Goal: Task Accomplishment & Management: Use online tool/utility

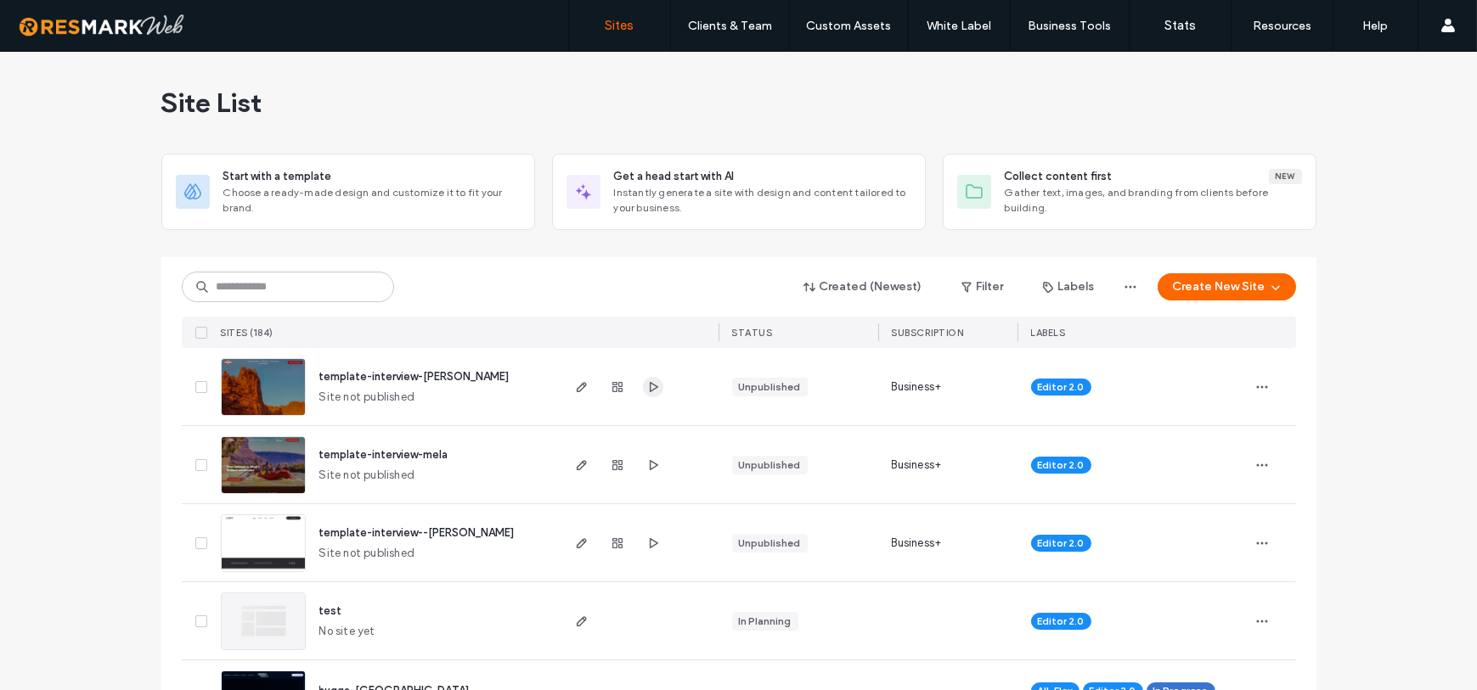
click at [647, 391] on icon "button" at bounding box center [653, 387] width 14 height 14
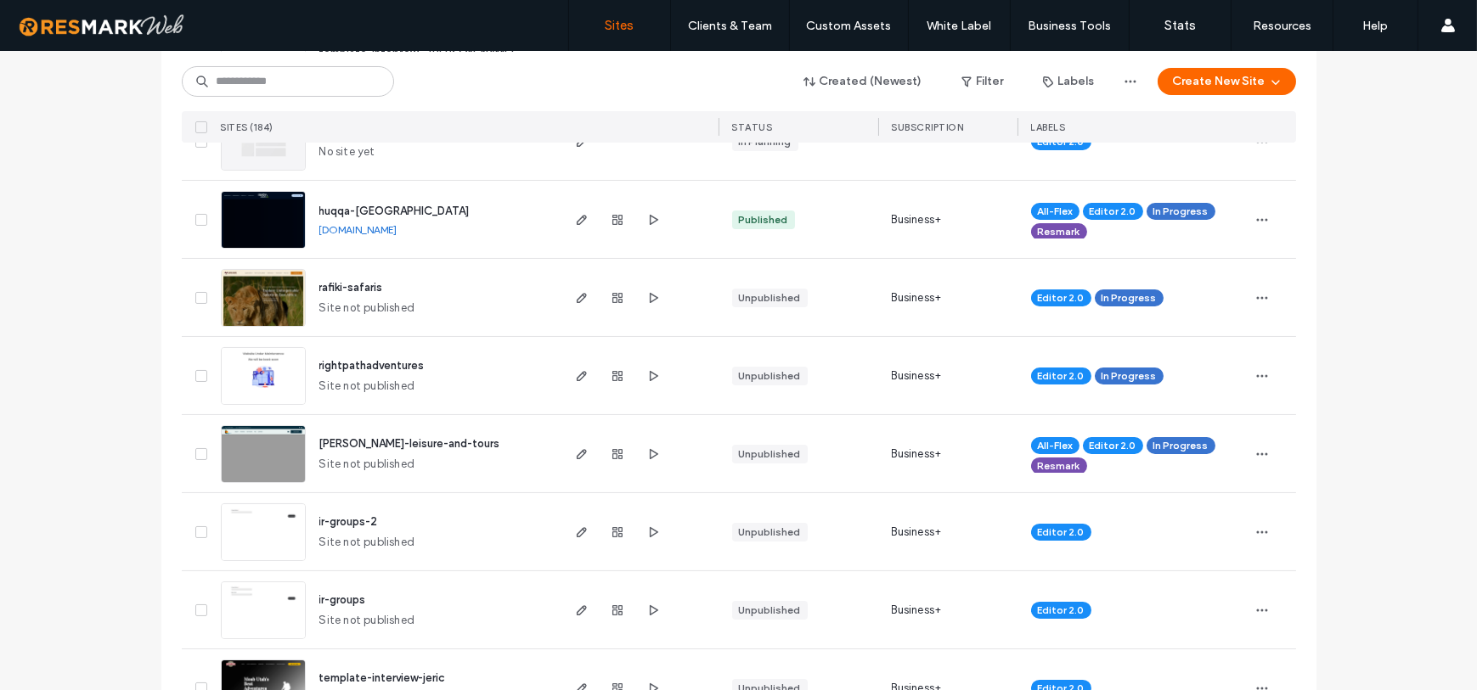
scroll to position [400, 0]
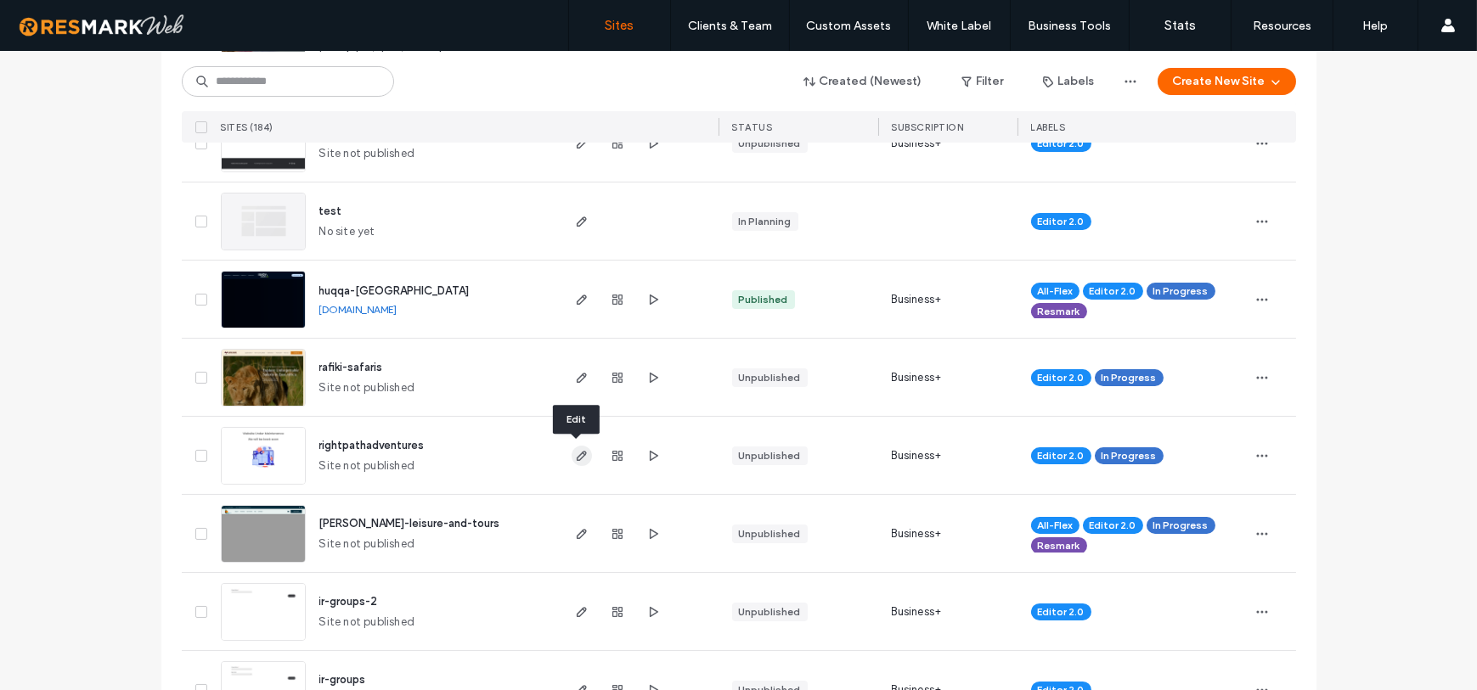
click at [577, 456] on icon "button" at bounding box center [582, 456] width 14 height 14
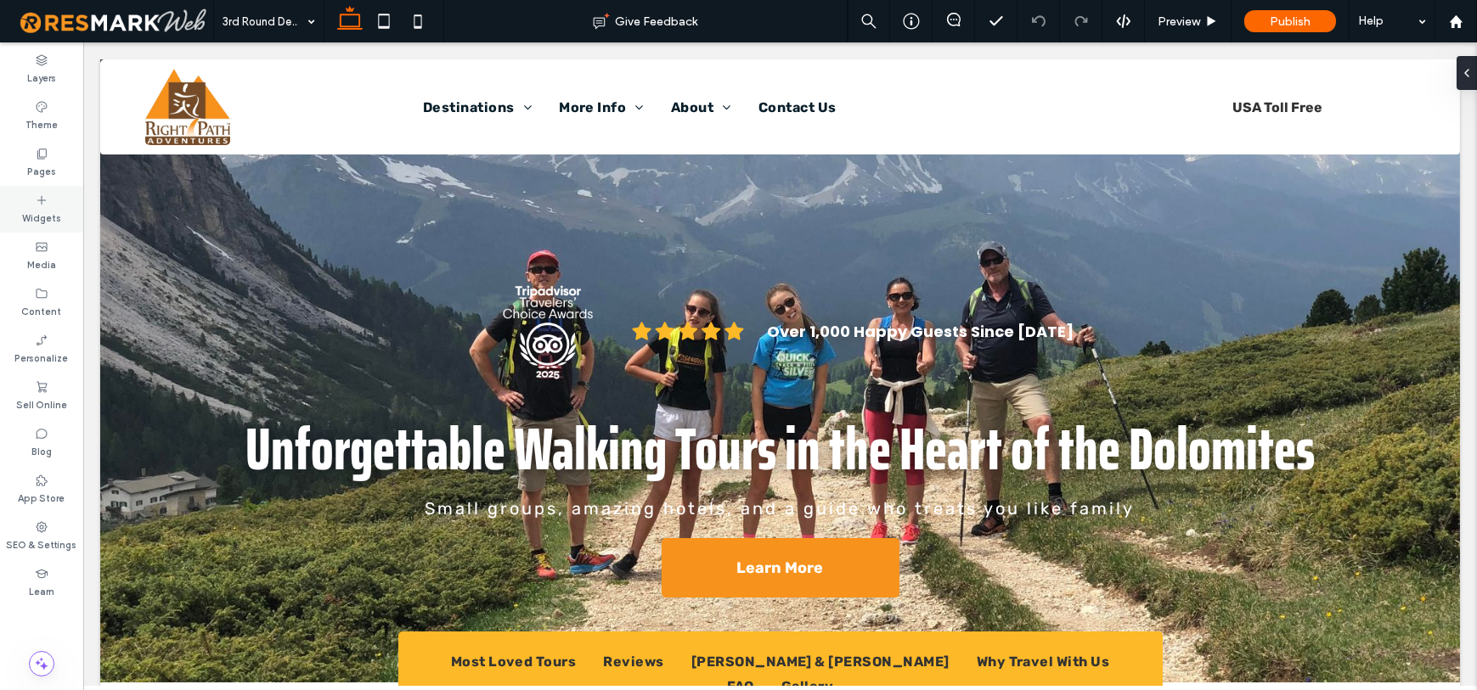
click at [33, 180] on div "Pages" at bounding box center [41, 162] width 83 height 47
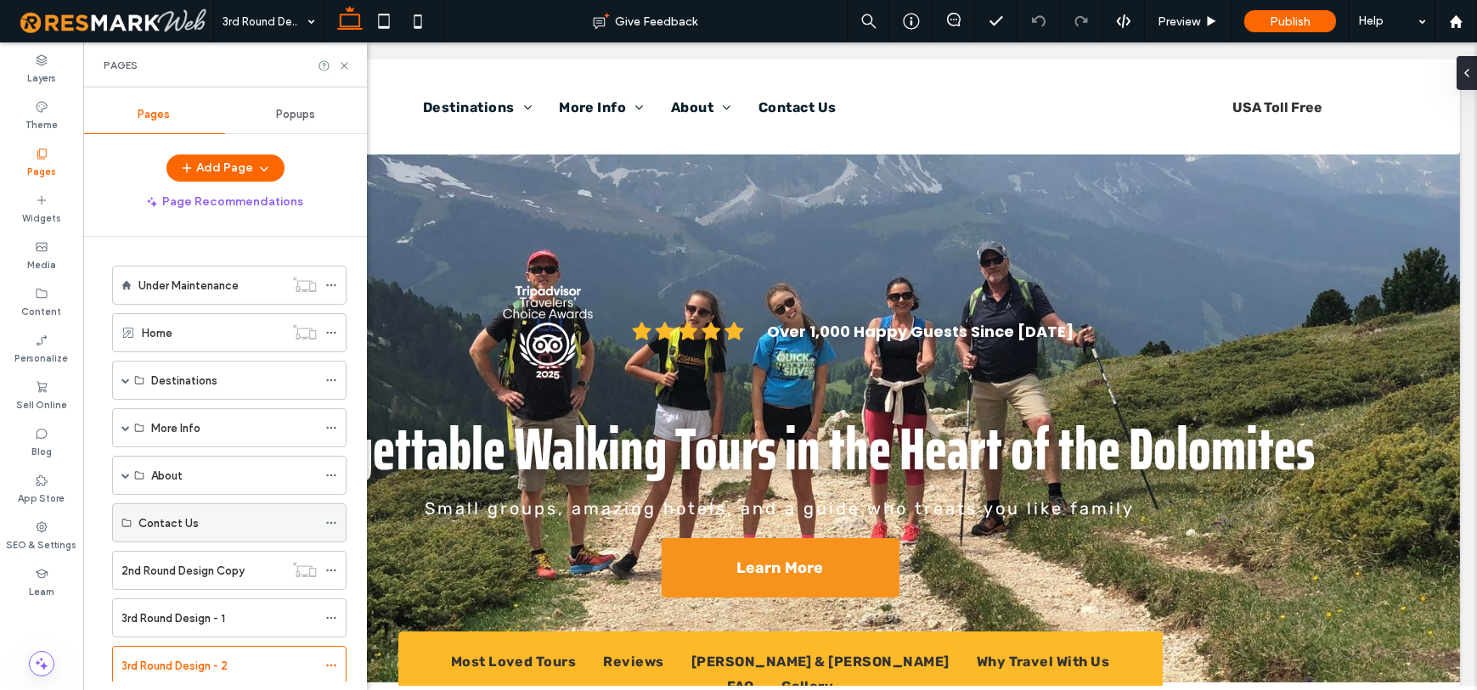
scroll to position [43, 0]
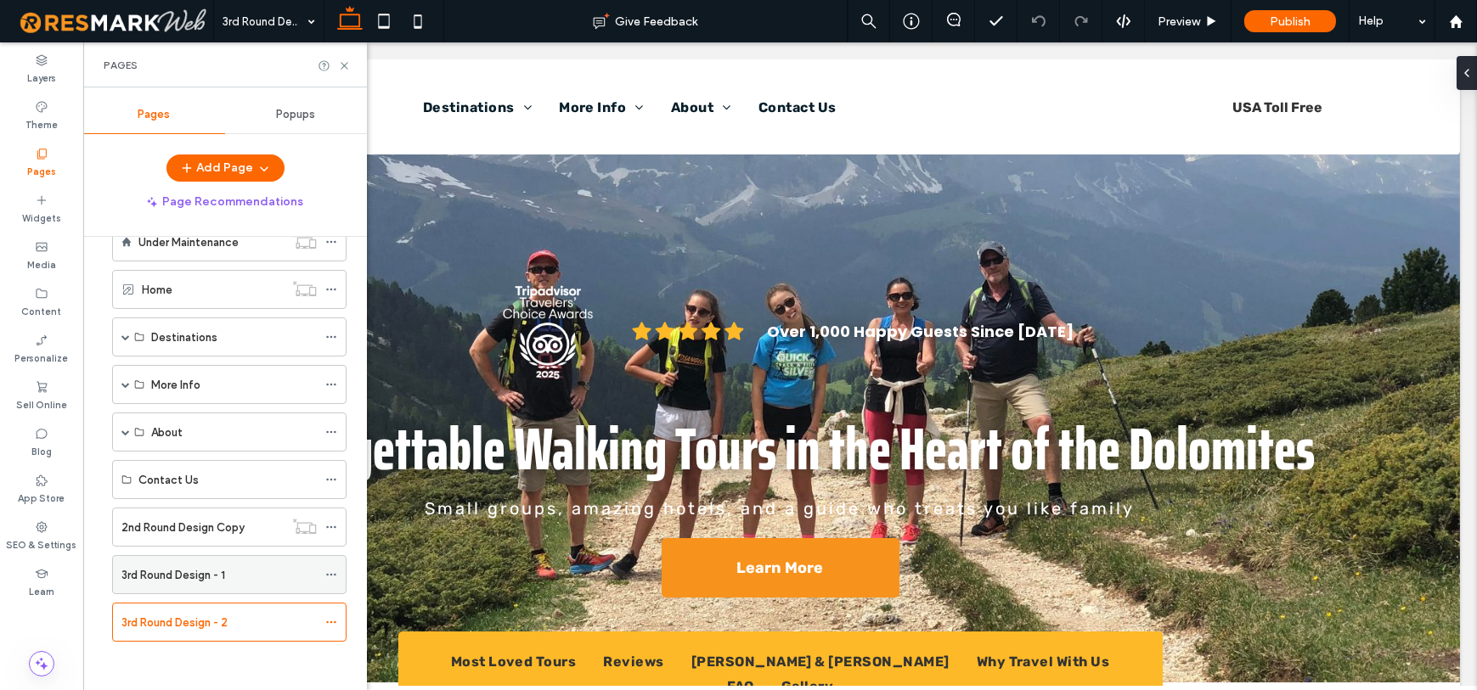
click at [230, 575] on div "3rd Round Design - 1" at bounding box center [218, 575] width 195 height 18
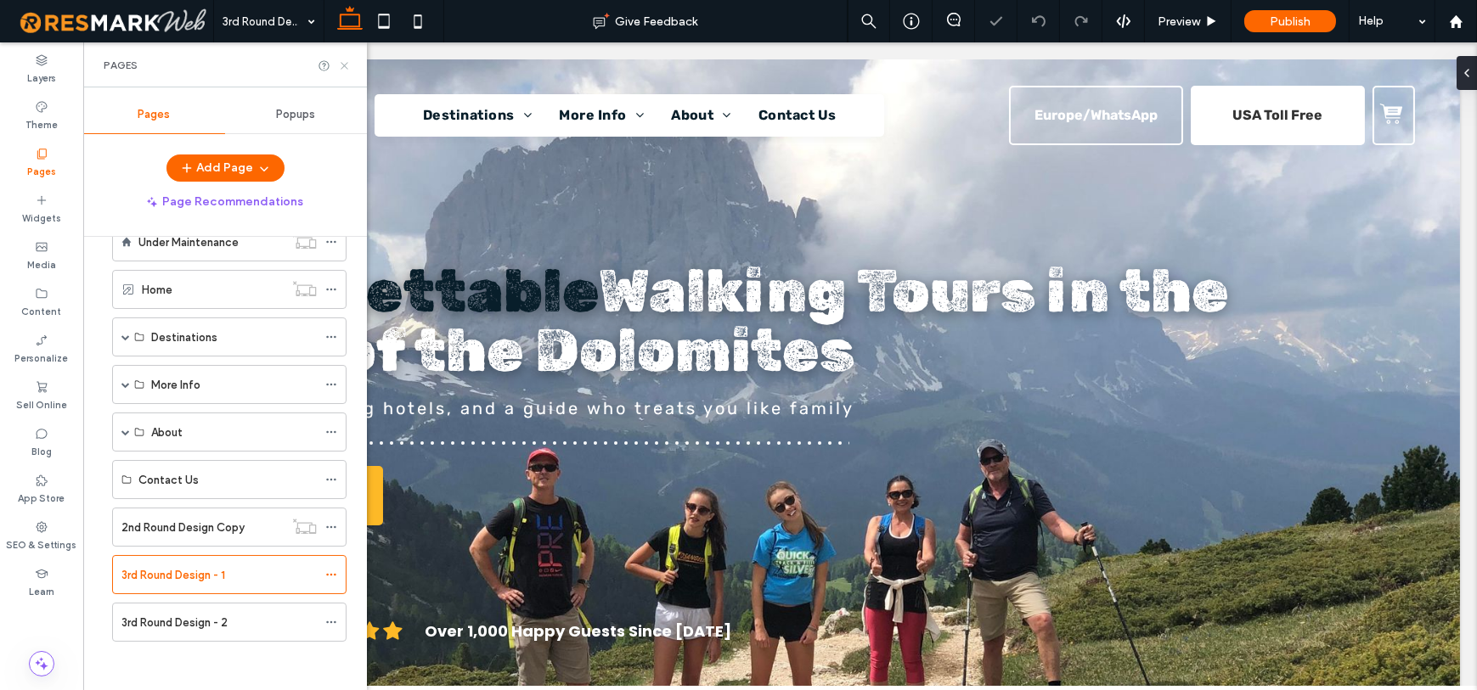
click at [344, 62] on icon at bounding box center [344, 65] width 13 height 13
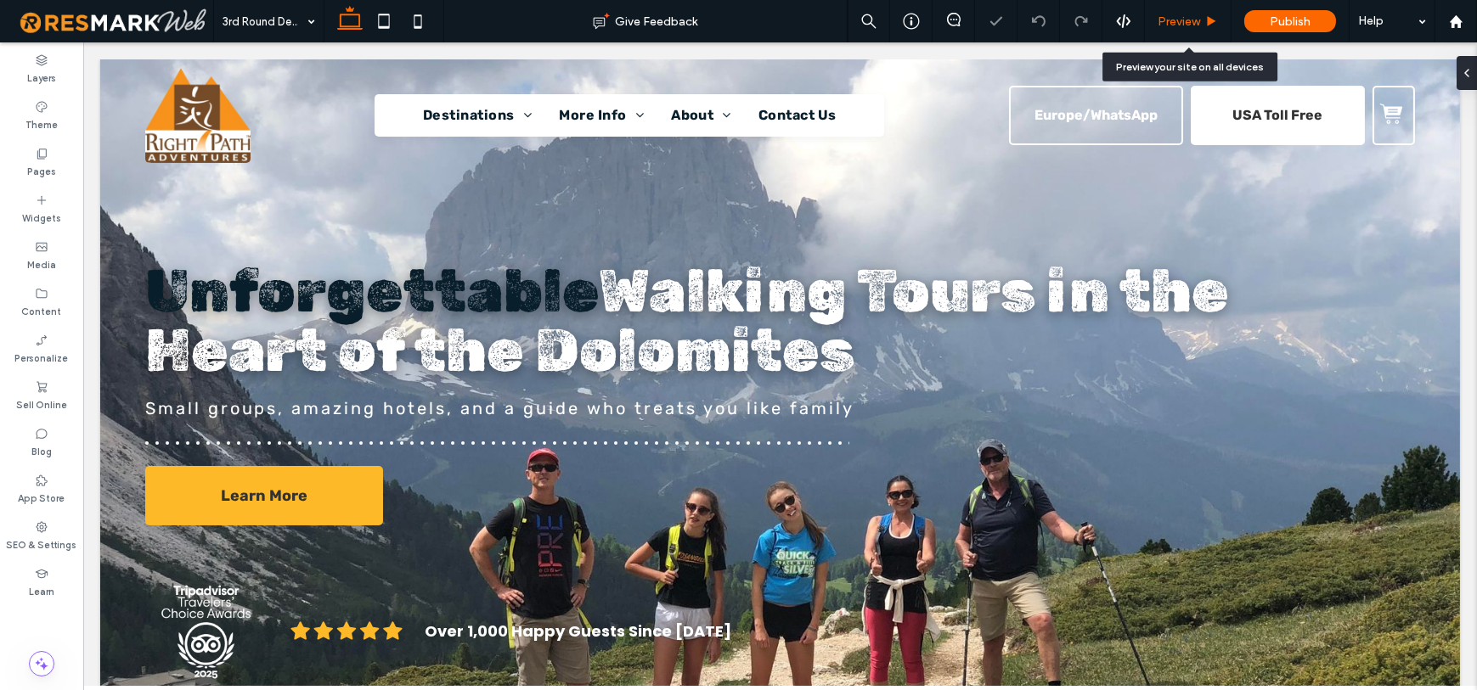
click at [1180, 24] on span "Preview" at bounding box center [1178, 21] width 42 height 14
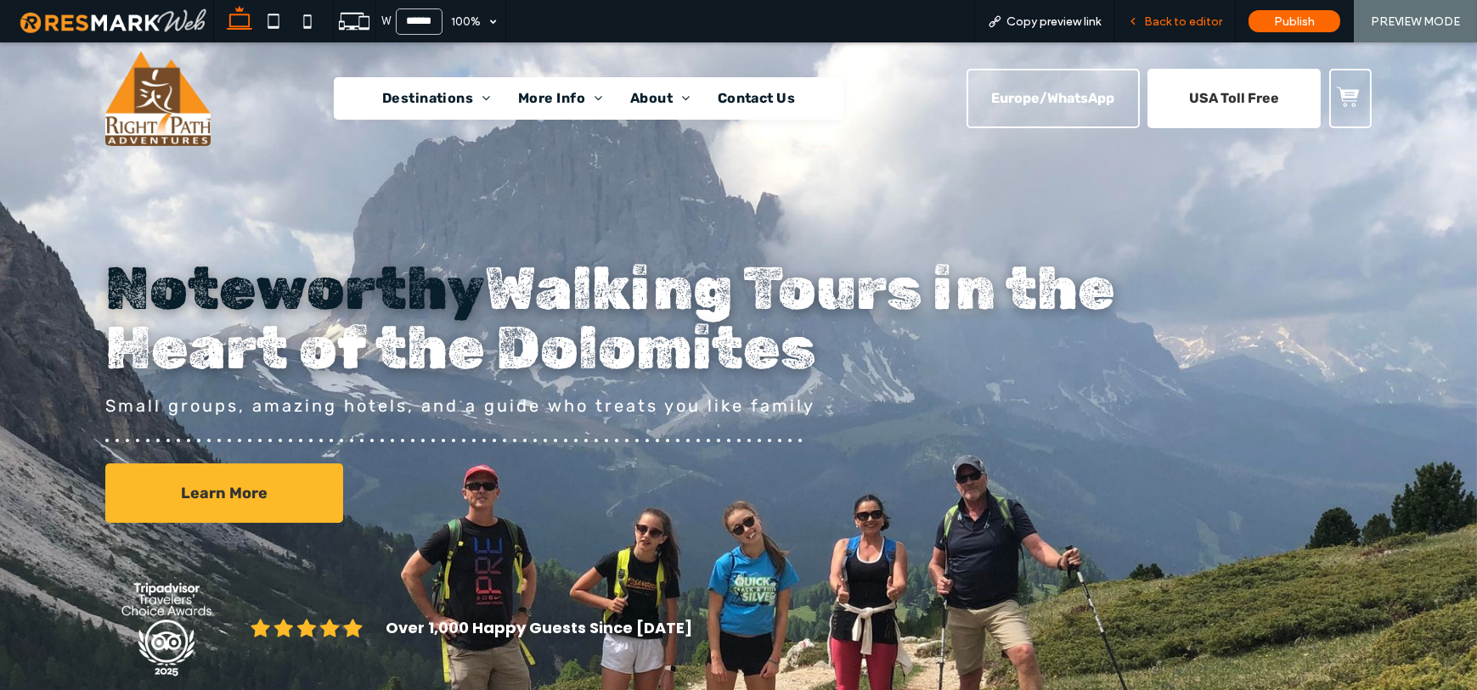
click at [1174, 19] on span "Back to editor" at bounding box center [1183, 21] width 78 height 14
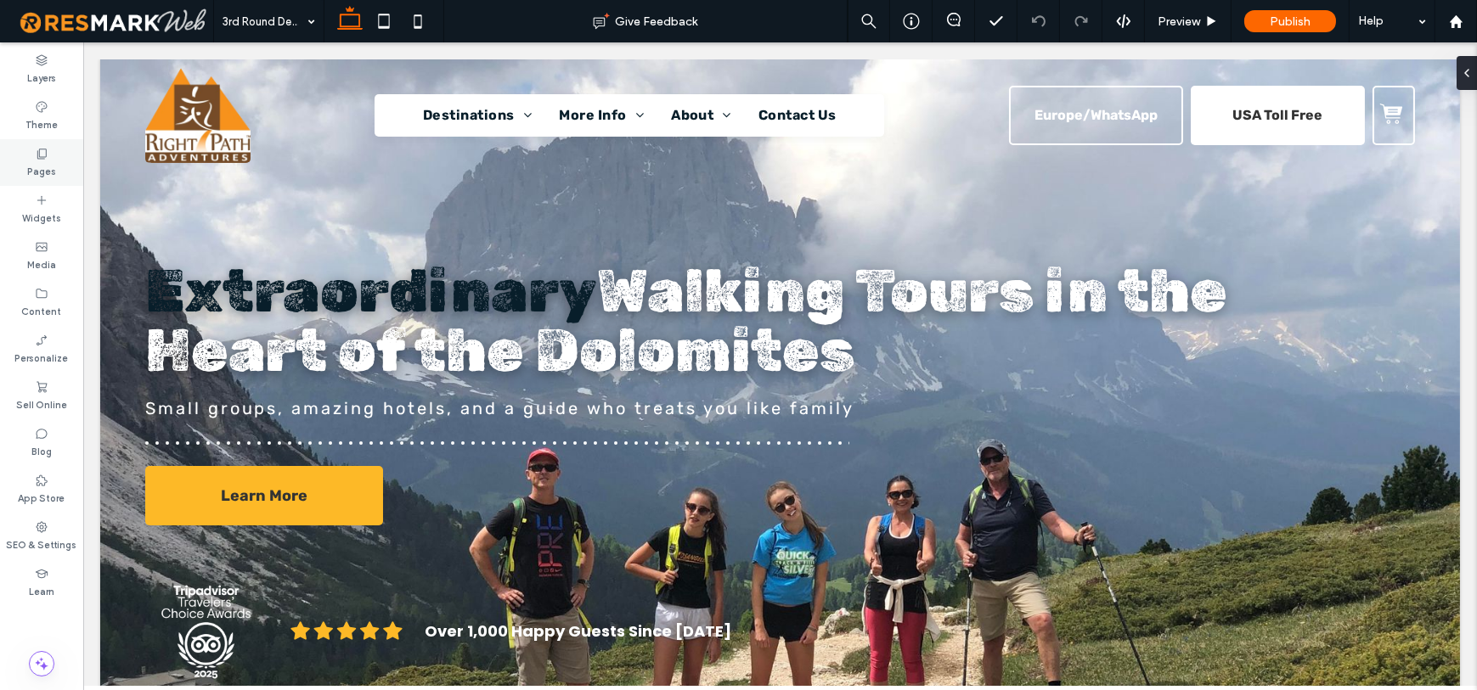
click at [47, 155] on icon at bounding box center [42, 154] width 14 height 14
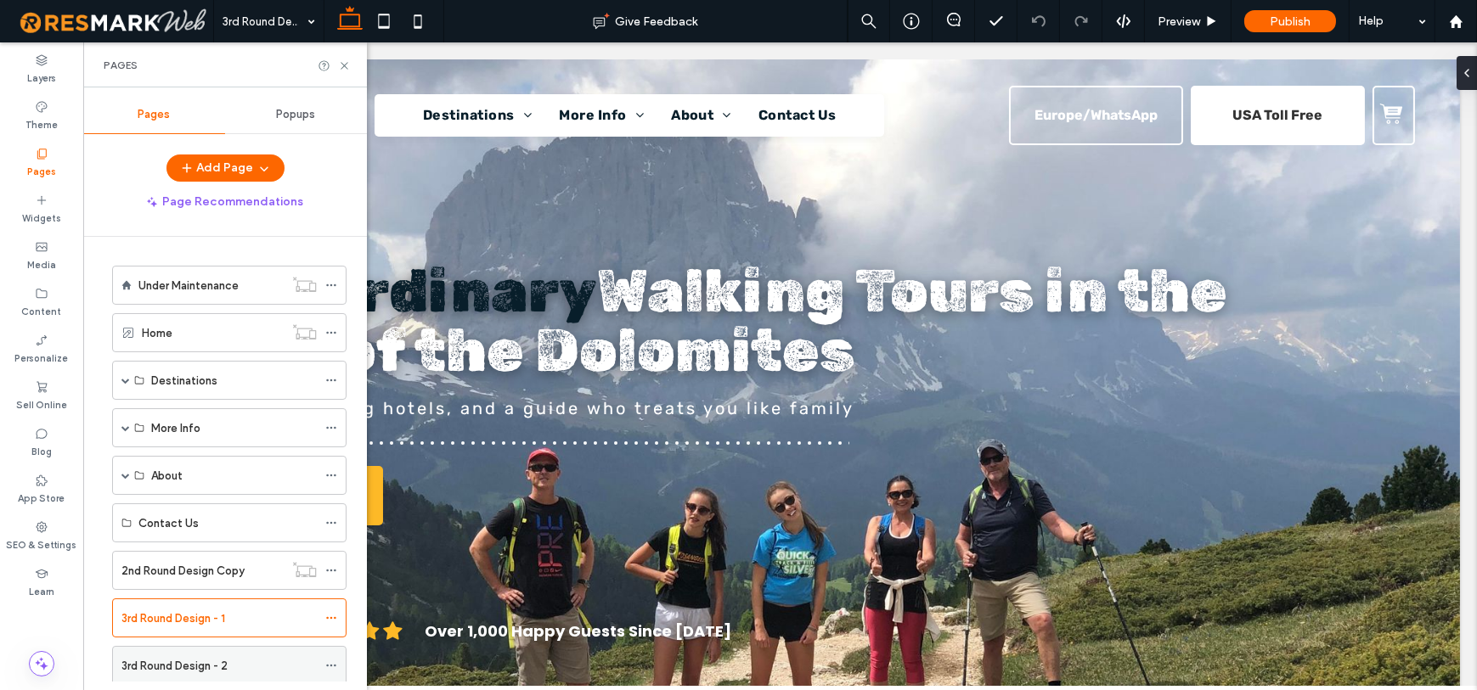
scroll to position [43, 0]
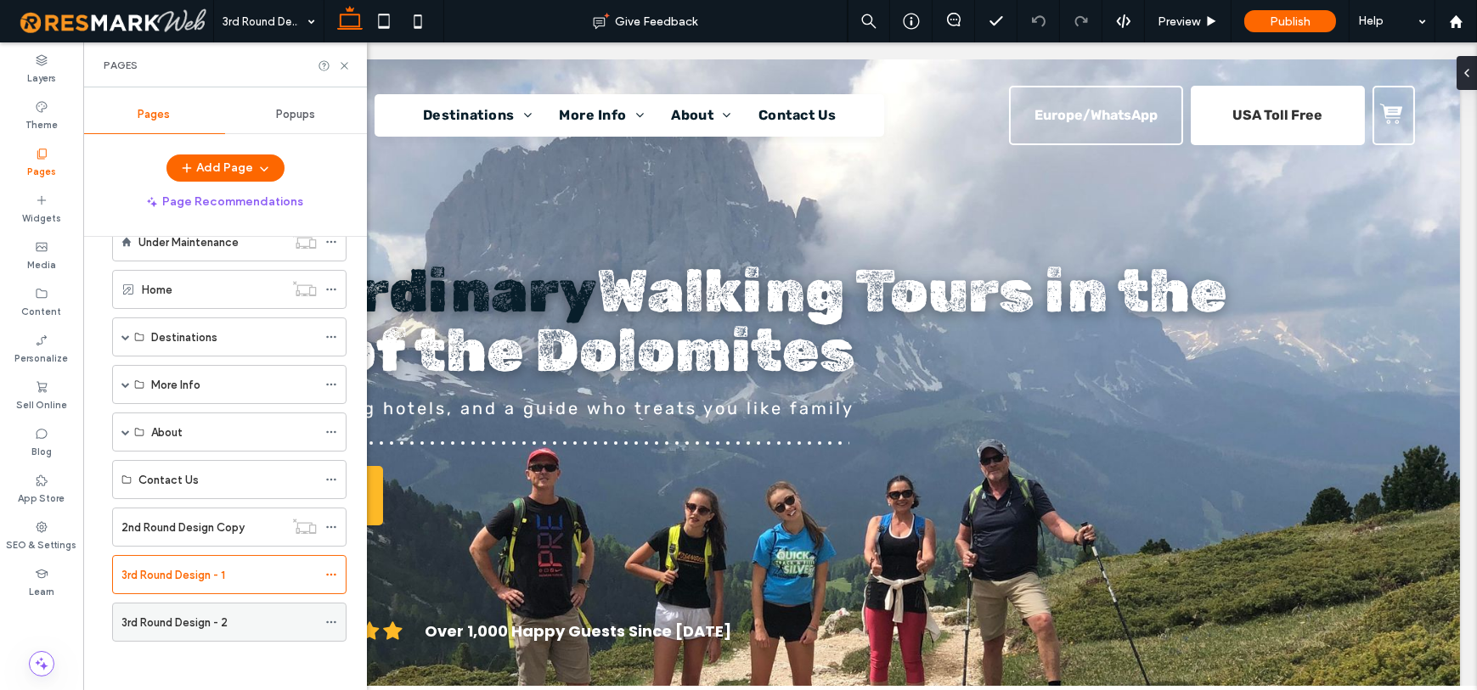
click at [226, 622] on label "3rd Round Design - 2" at bounding box center [174, 623] width 106 height 30
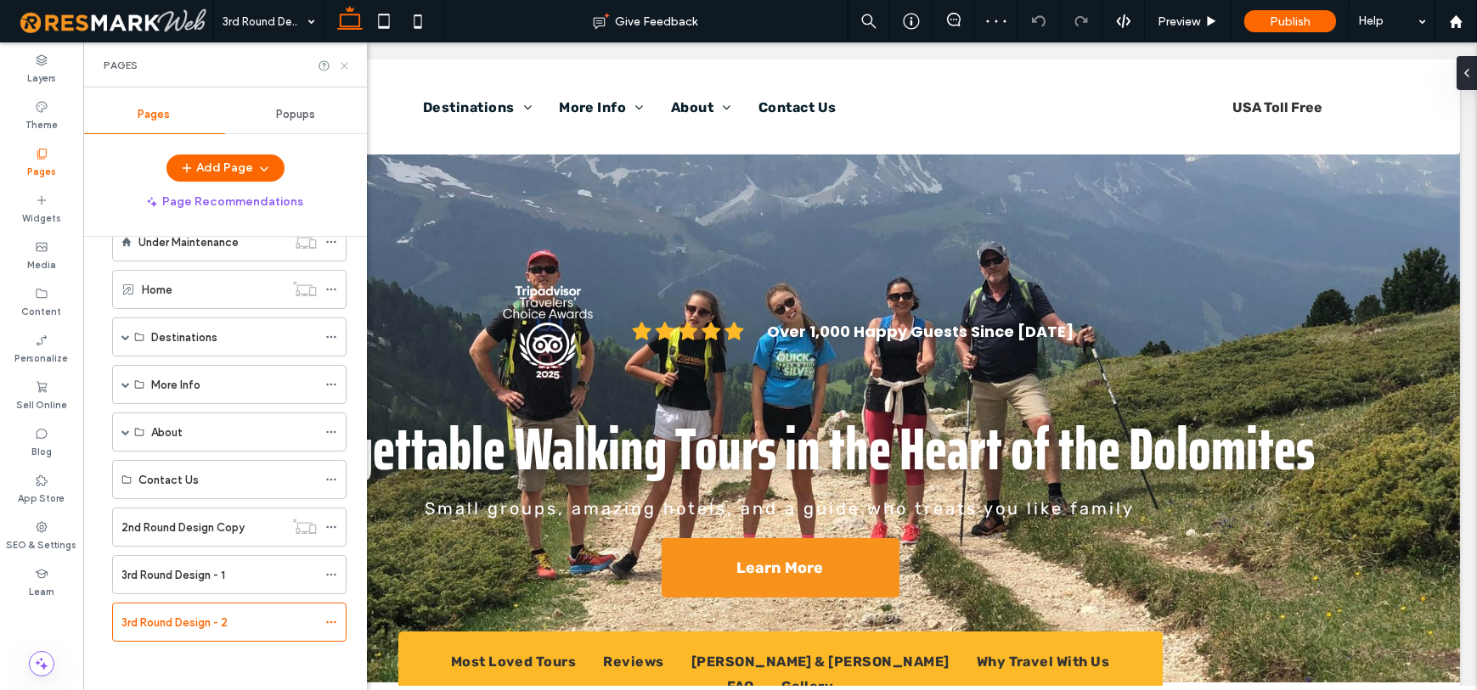
click at [342, 71] on icon at bounding box center [344, 65] width 13 height 13
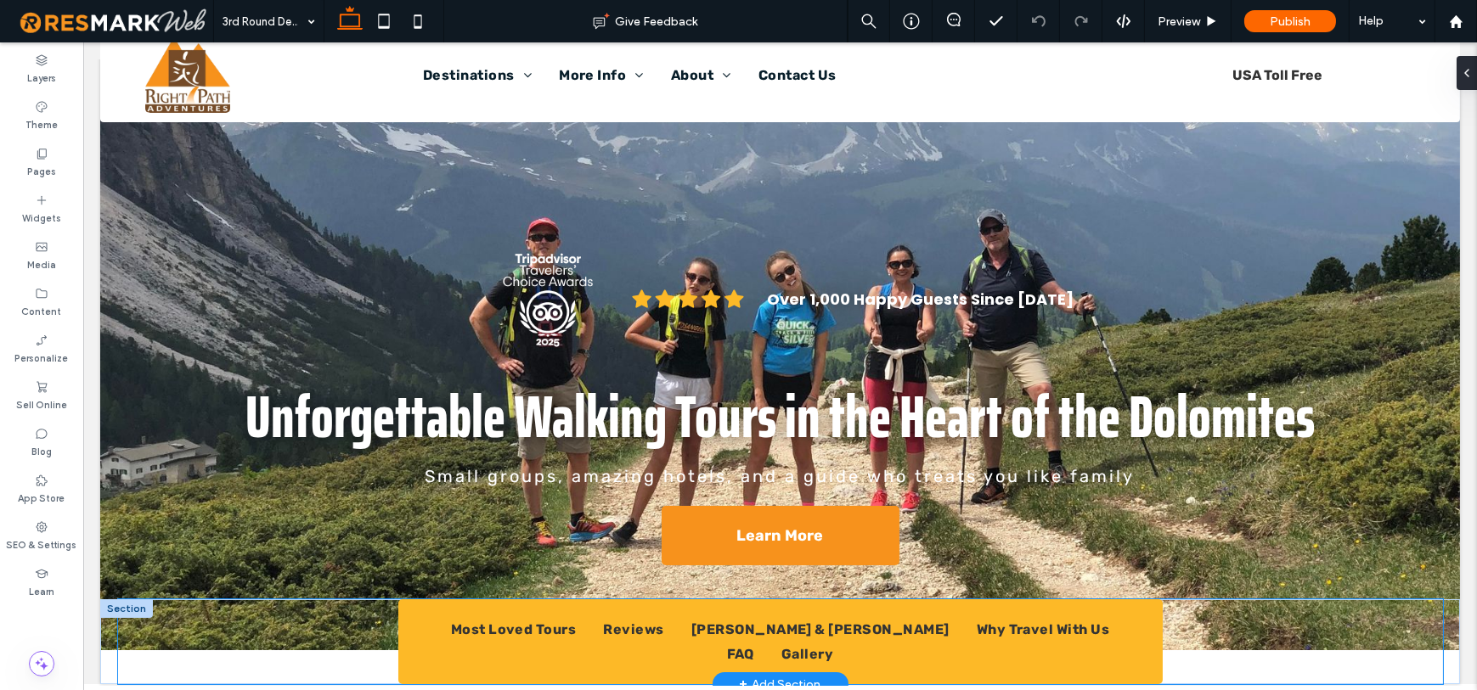
scroll to position [40, 0]
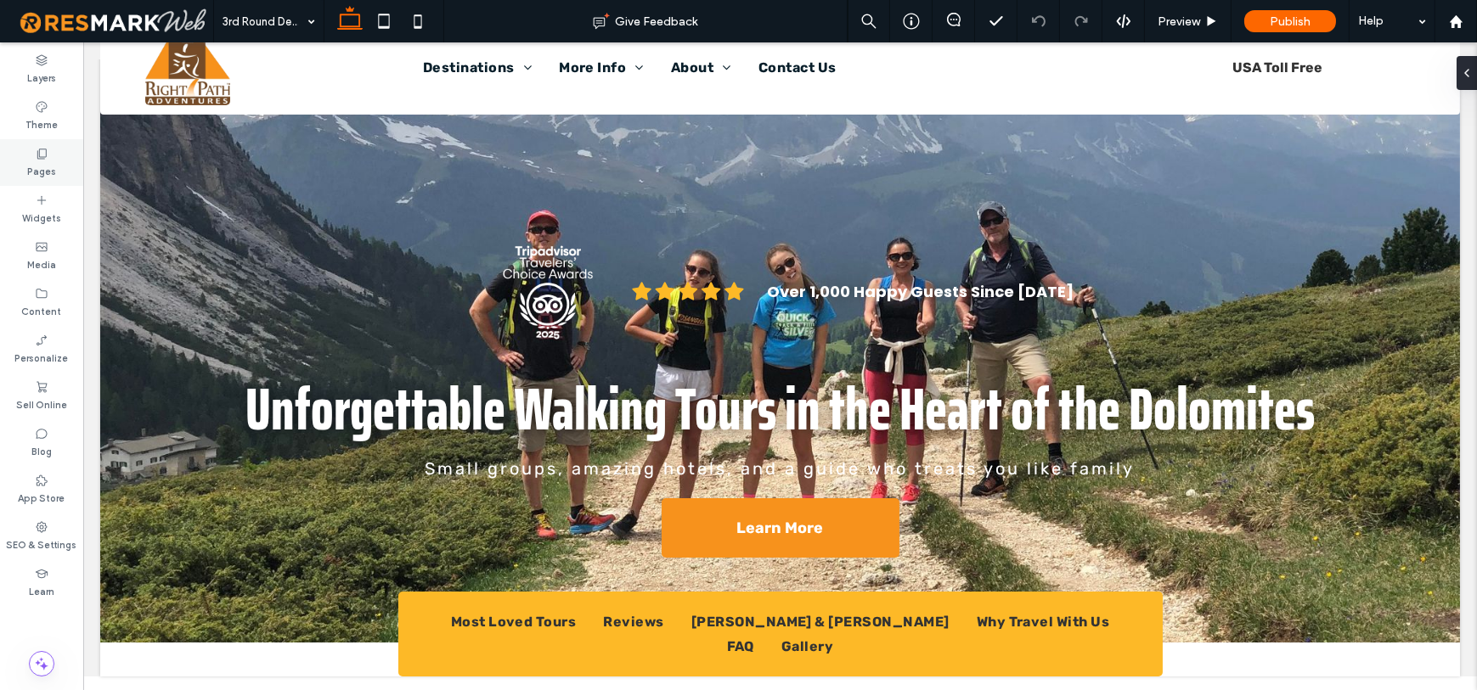
click at [30, 142] on div "Pages" at bounding box center [41, 162] width 83 height 47
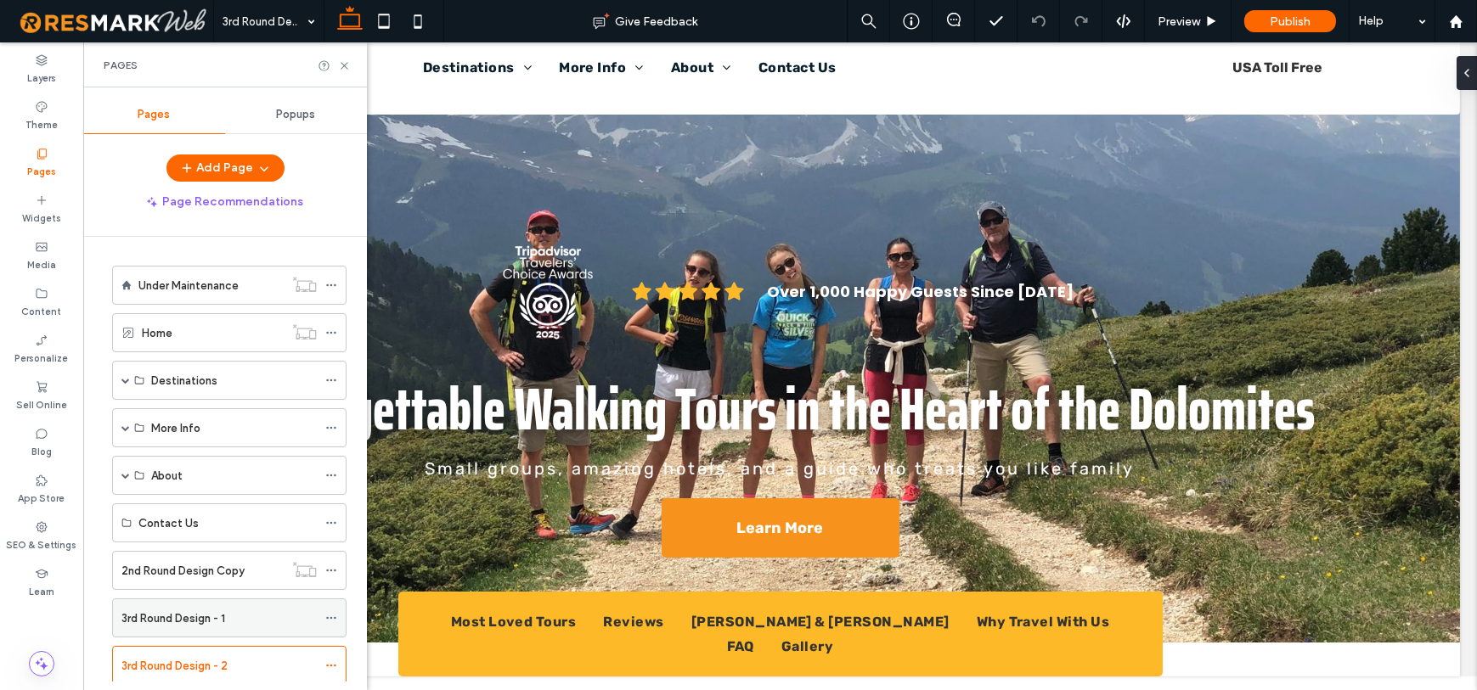
click at [196, 615] on label "3rd Round Design - 1" at bounding box center [173, 619] width 104 height 30
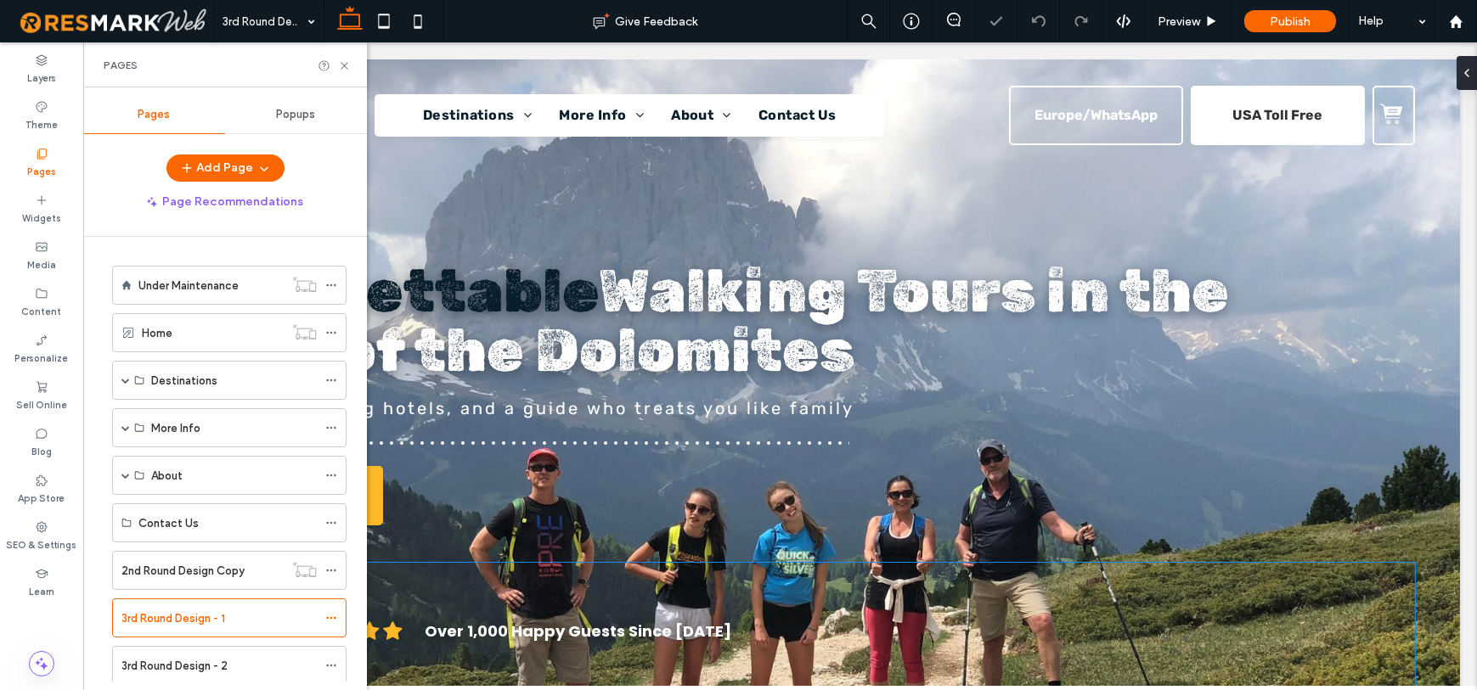
scroll to position [9, 0]
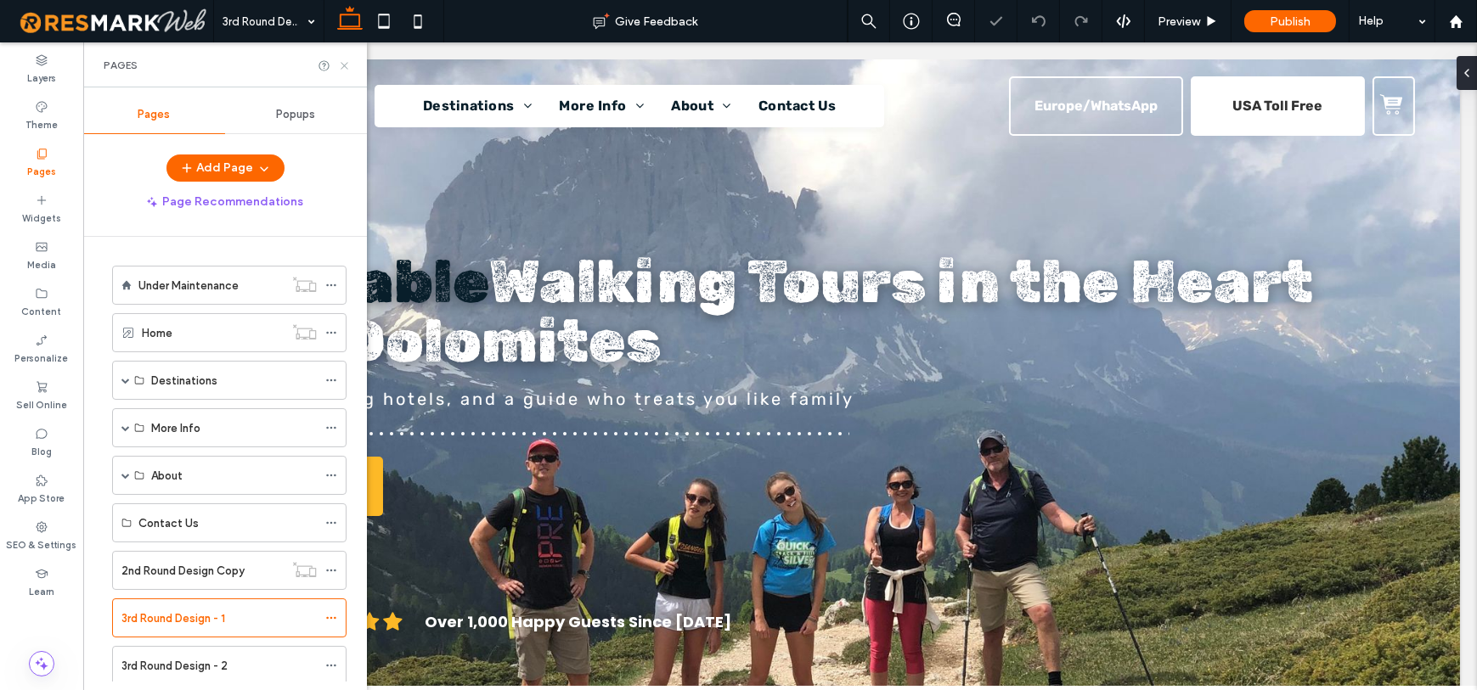
click at [345, 65] on use at bounding box center [344, 65] width 7 height 7
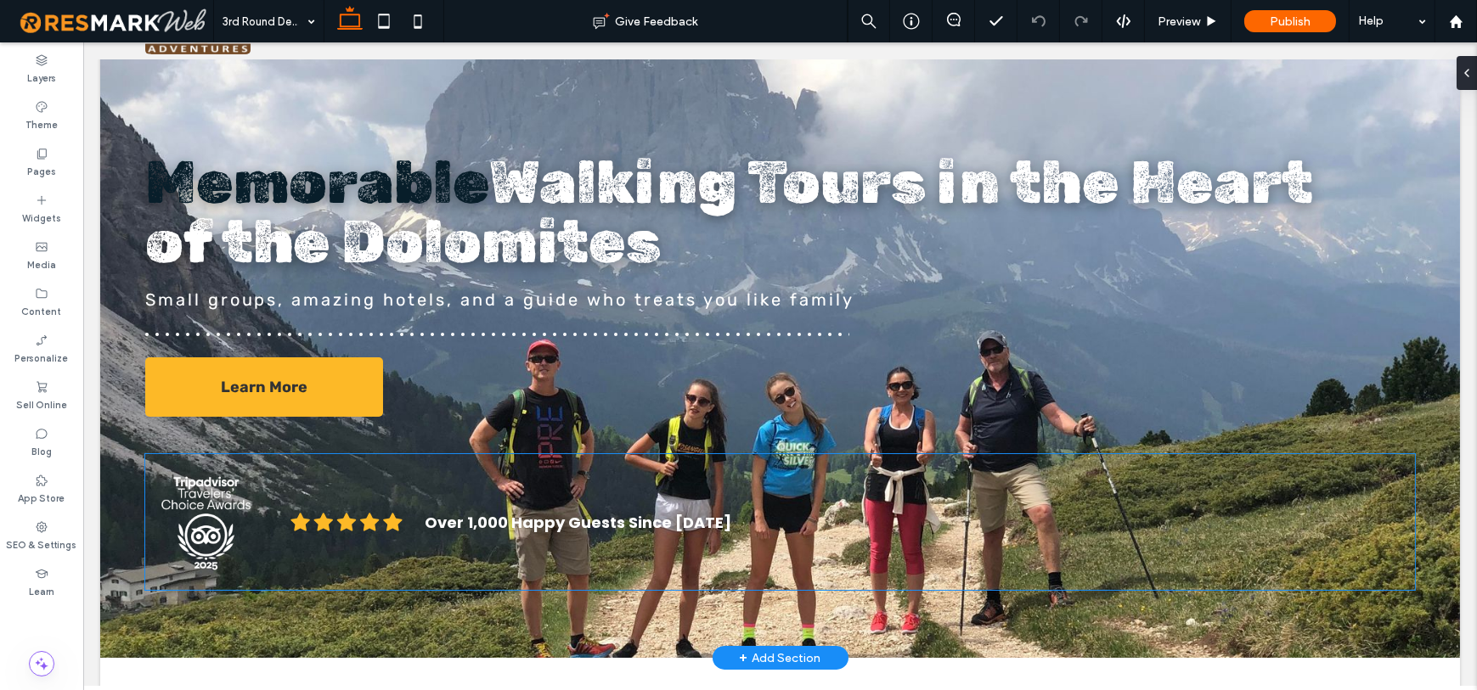
scroll to position [121, 0]
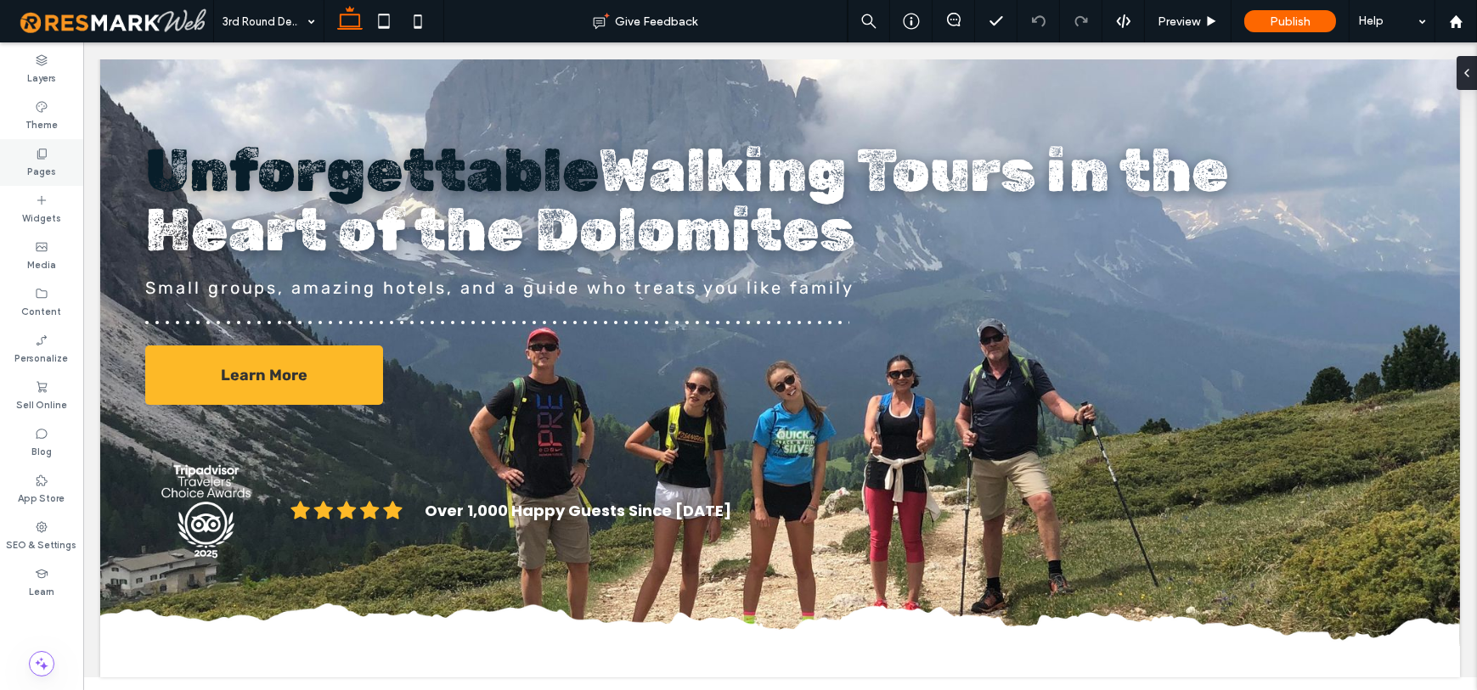
click at [61, 150] on div "Pages" at bounding box center [41, 162] width 83 height 47
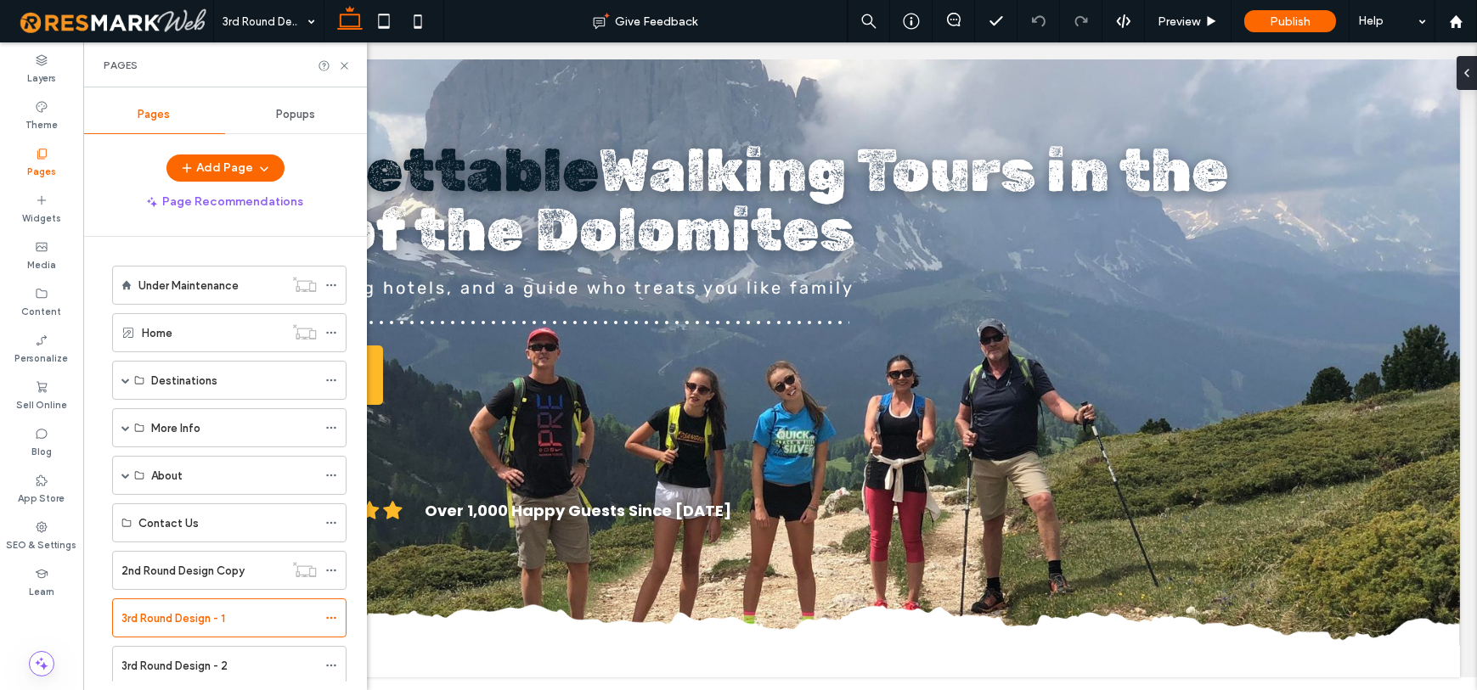
scroll to position [43, 0]
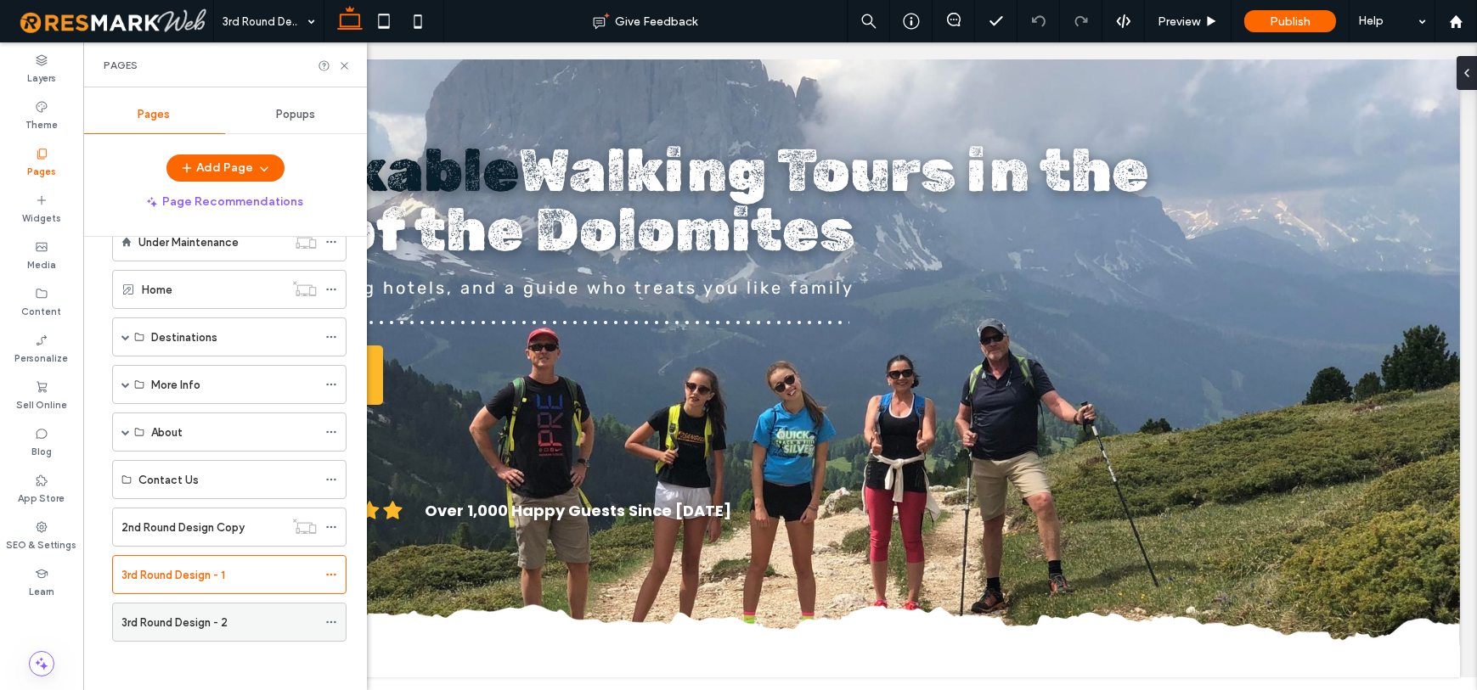
click at [220, 605] on div "3rd Round Design - 2" at bounding box center [218, 622] width 195 height 37
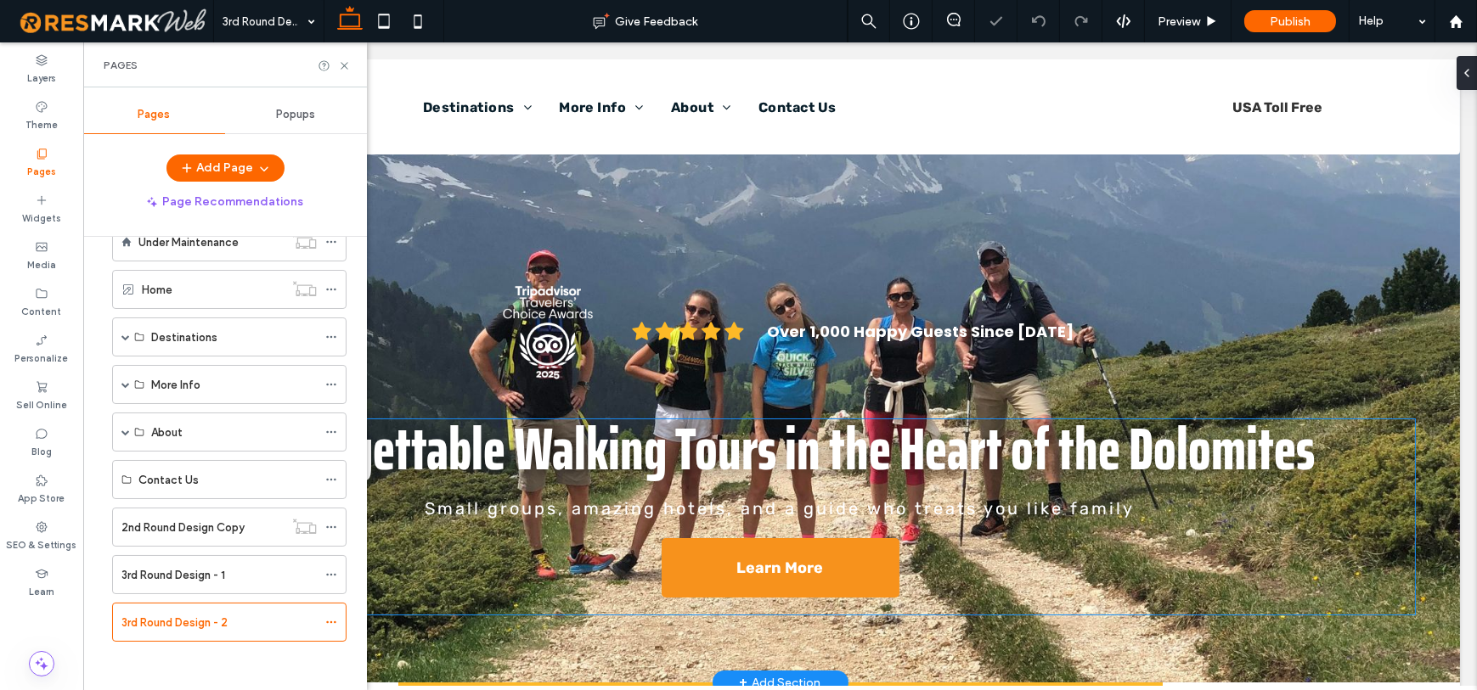
scroll to position [32, 0]
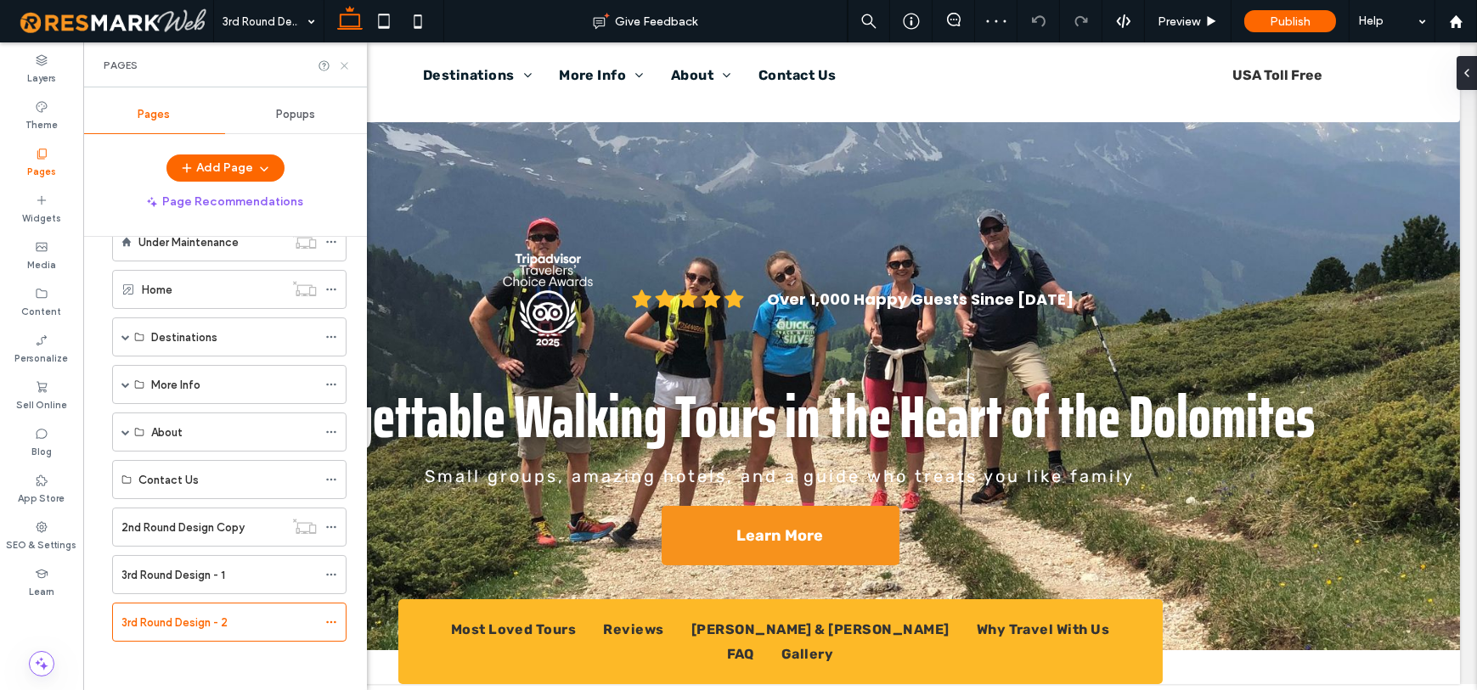
click at [341, 63] on icon at bounding box center [344, 65] width 13 height 13
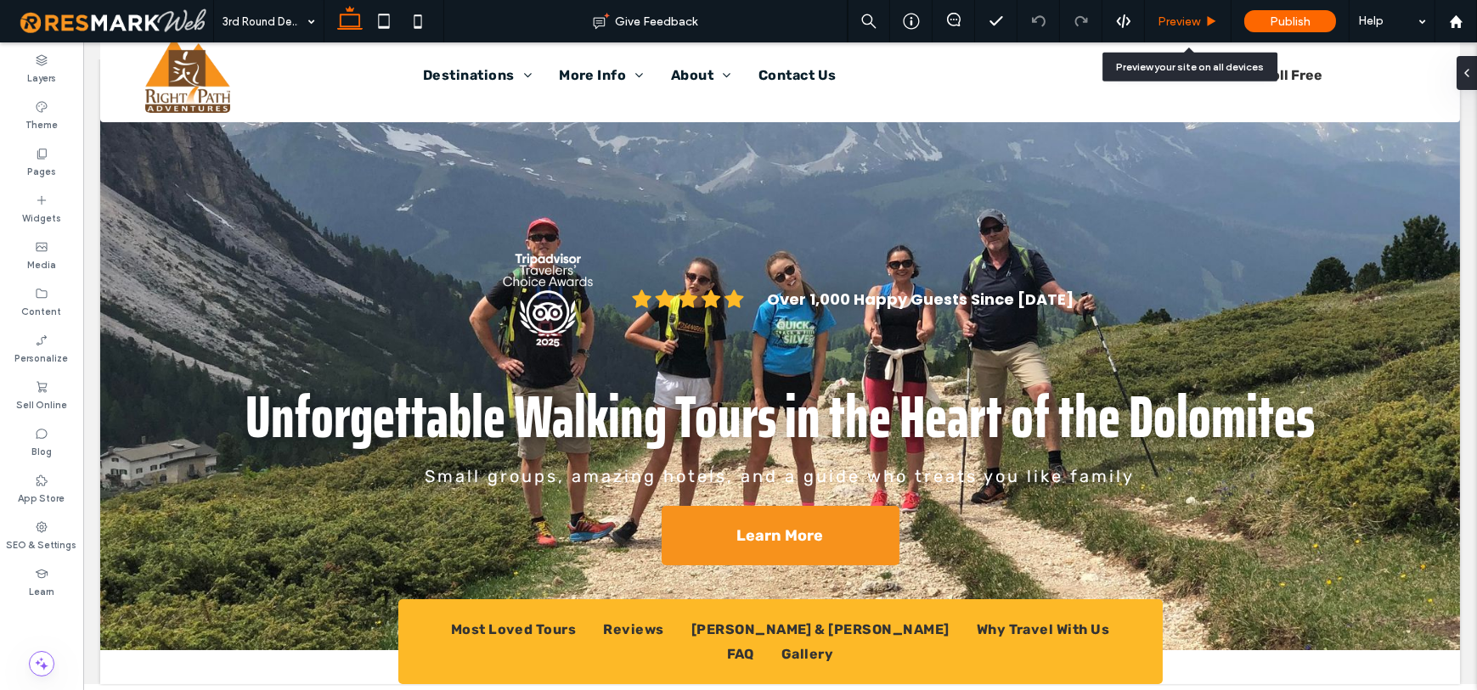
drag, startPoint x: 1186, startPoint y: 20, endPoint x: 1064, endPoint y: 87, distance: 139.9
click at [1186, 20] on span "Preview" at bounding box center [1178, 21] width 42 height 14
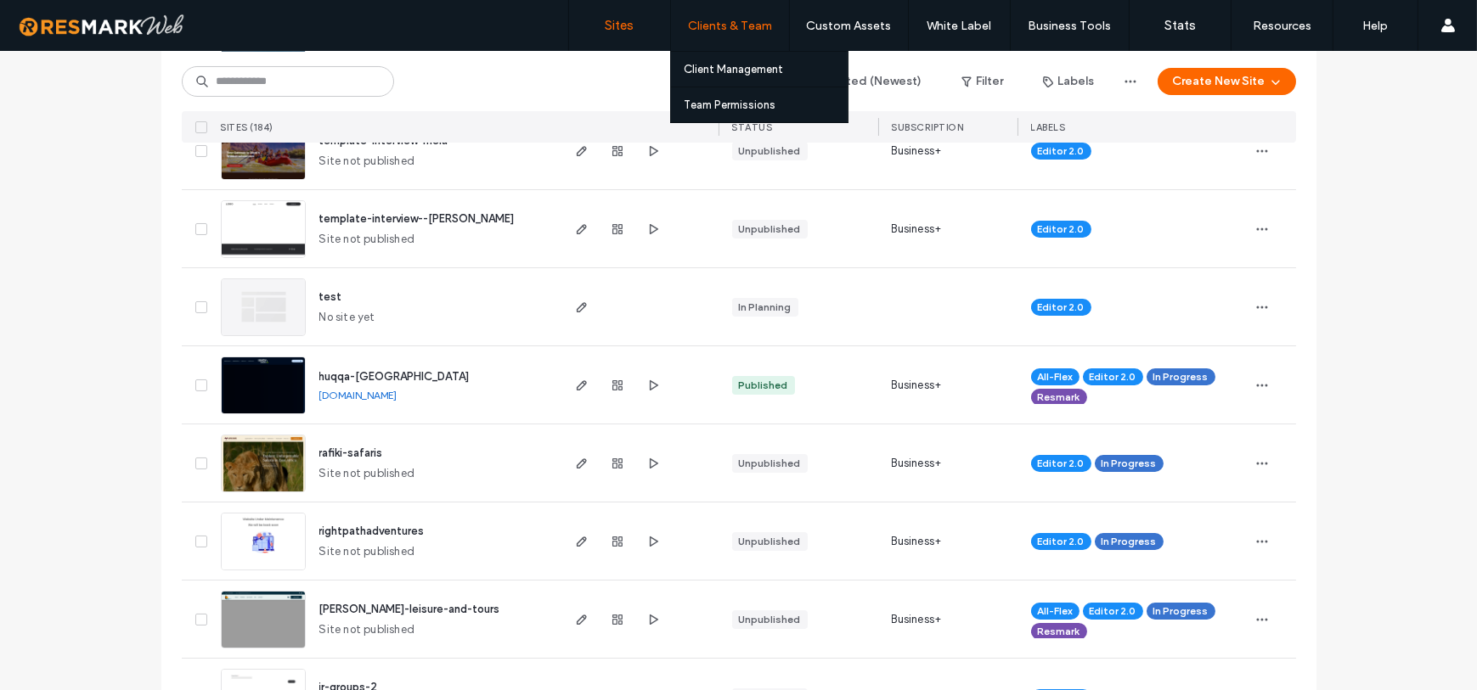
scroll to position [324, 0]
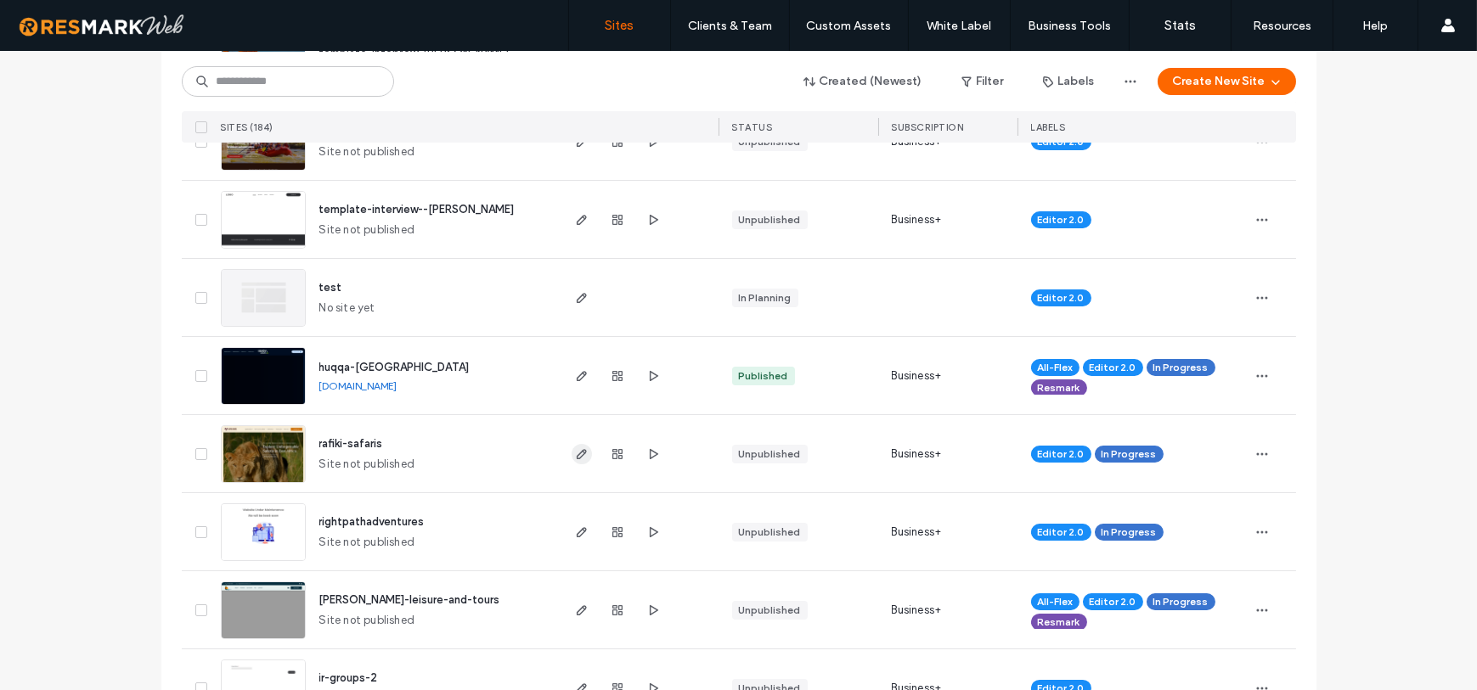
click at [575, 455] on icon "button" at bounding box center [582, 455] width 14 height 14
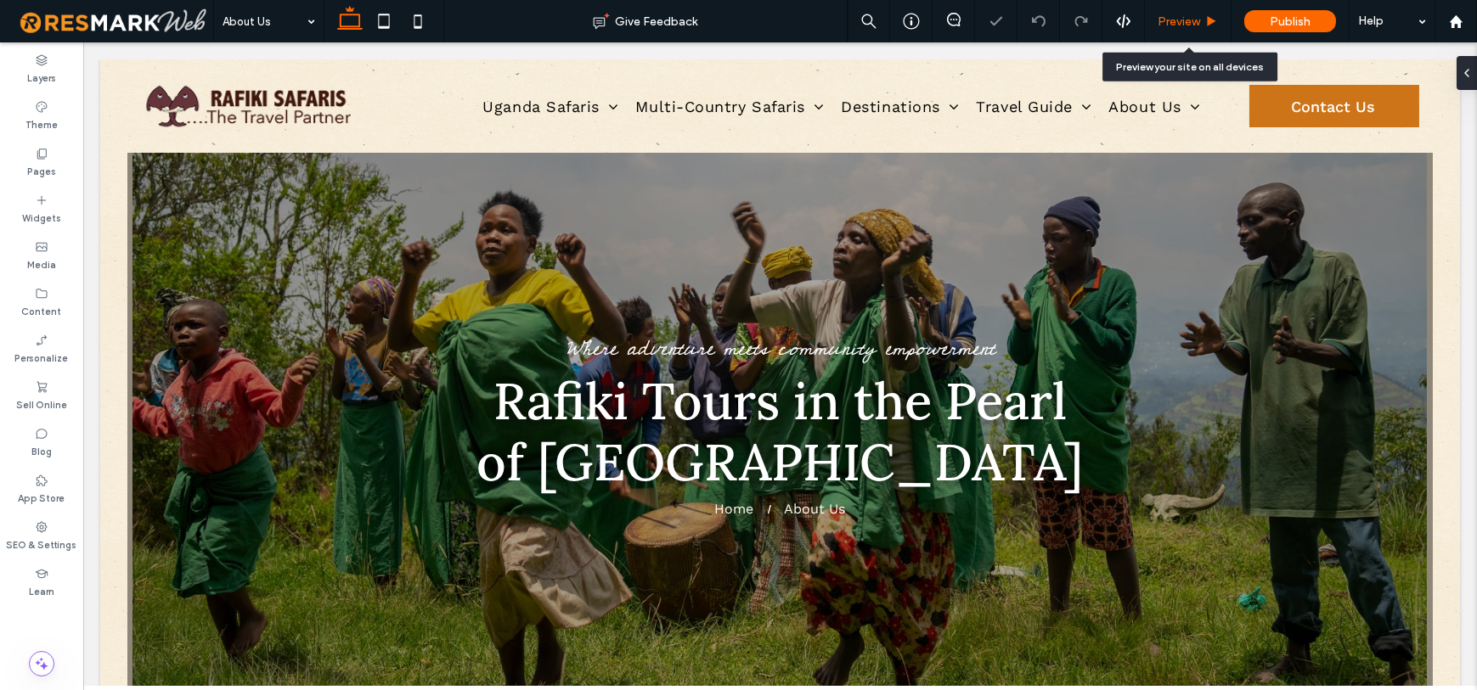
click at [1192, 25] on span "Preview" at bounding box center [1178, 21] width 42 height 14
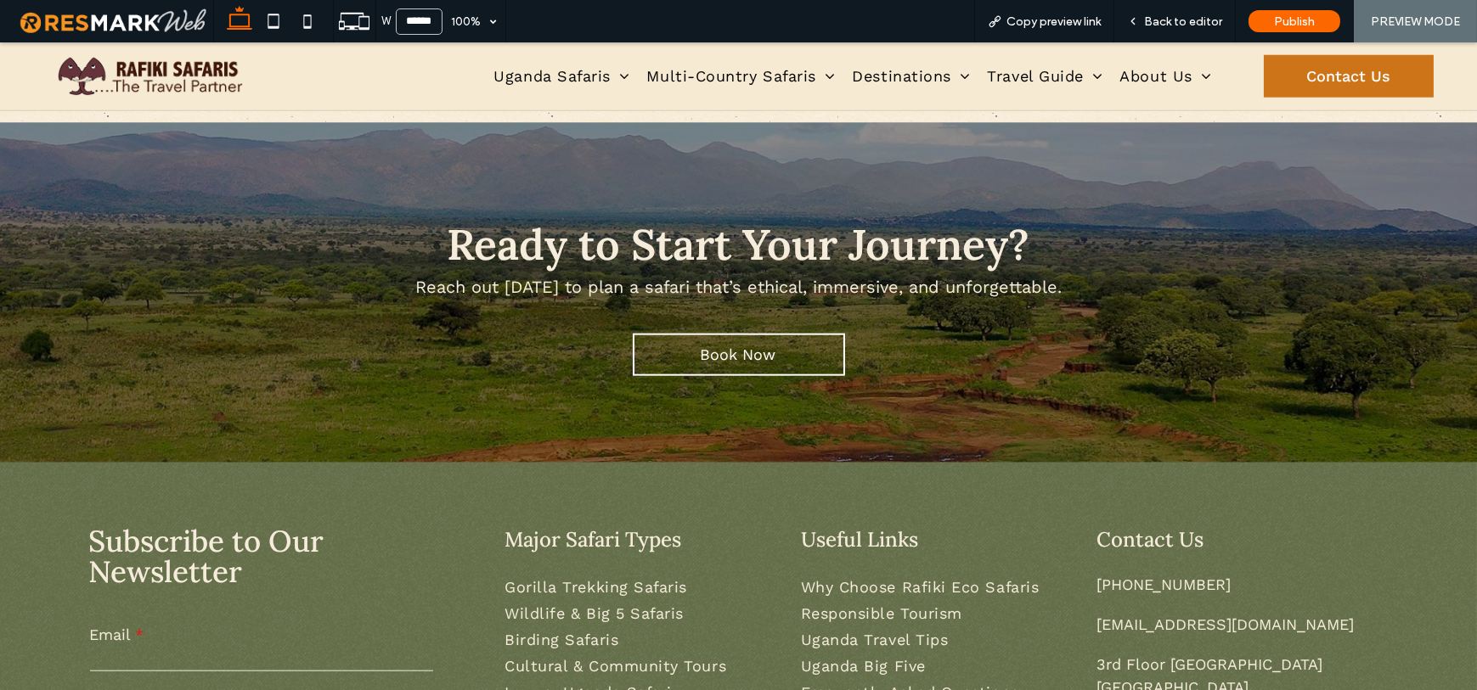
scroll to position [5329, 0]
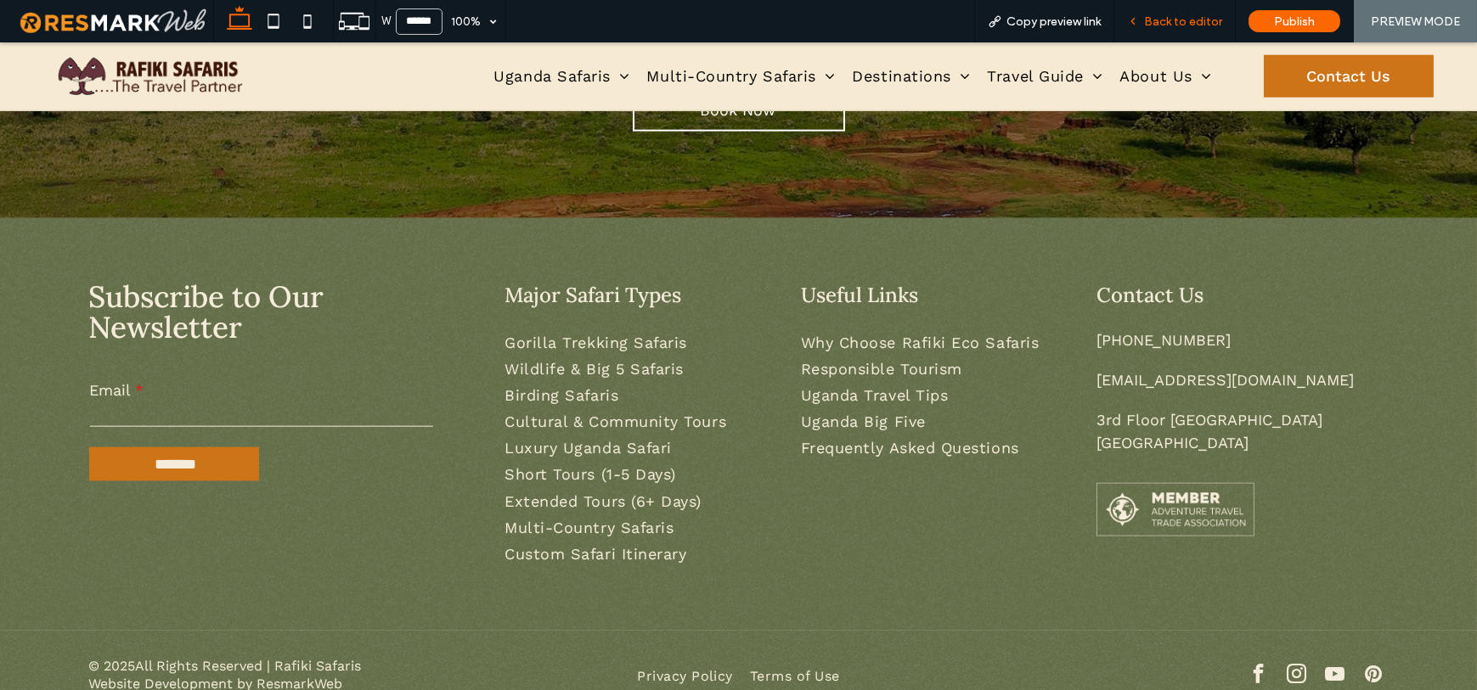
click at [1186, 21] on span "Back to editor" at bounding box center [1183, 21] width 78 height 14
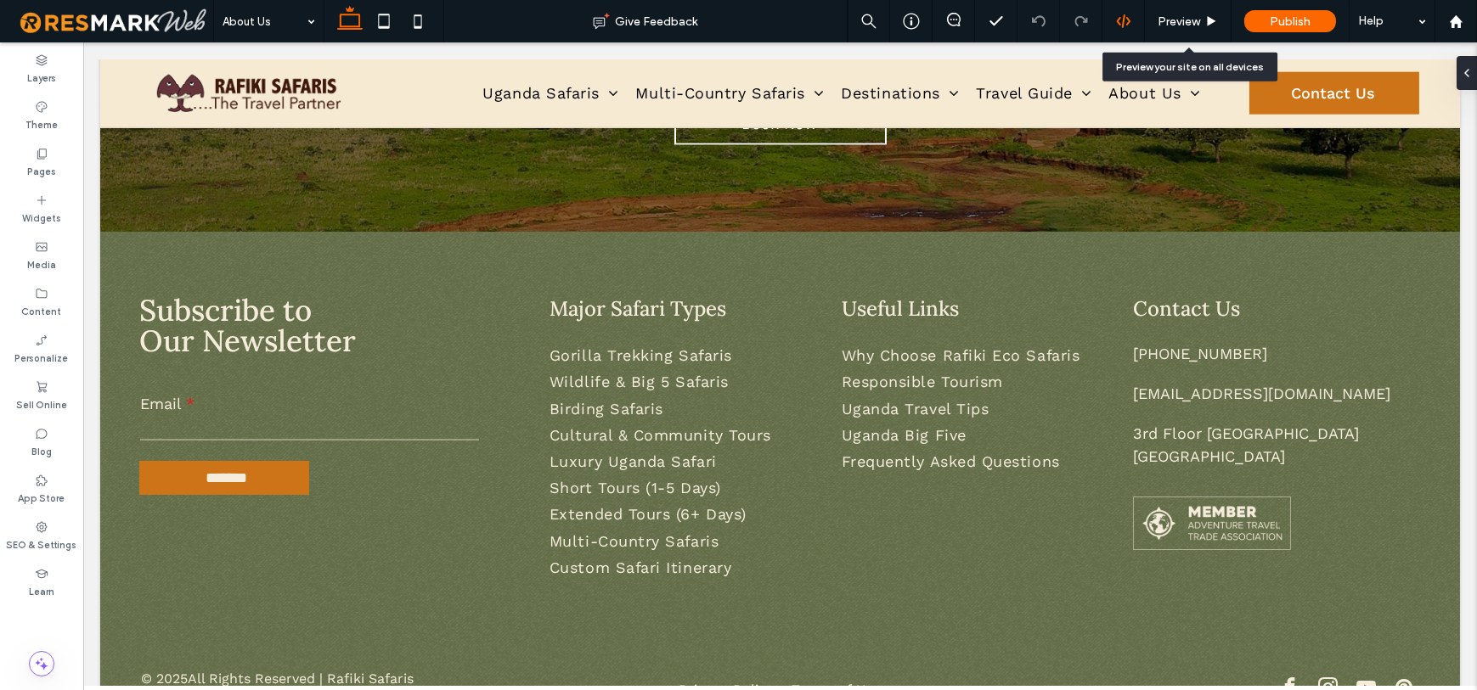
scroll to position [5329, 0]
click at [34, 164] on label "Pages" at bounding box center [41, 169] width 29 height 19
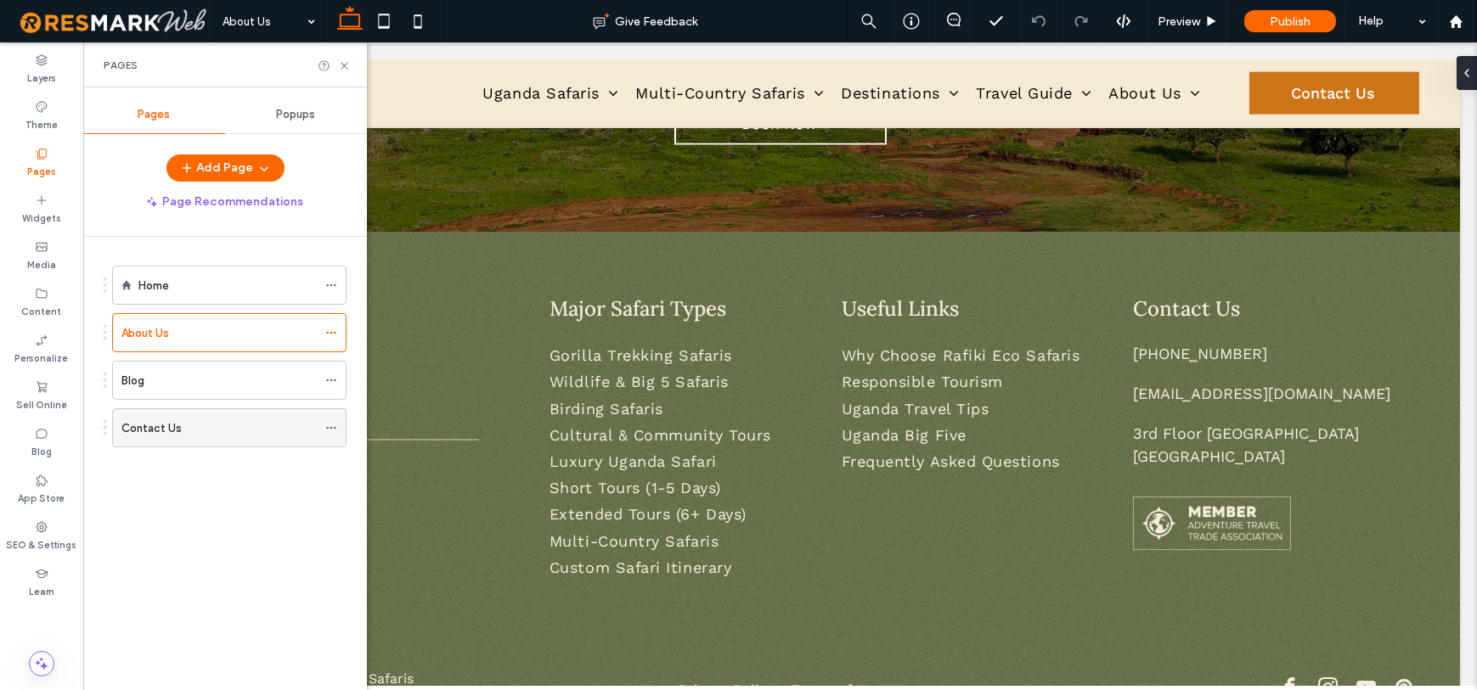
click at [202, 424] on div "Contact Us" at bounding box center [218, 429] width 195 height 18
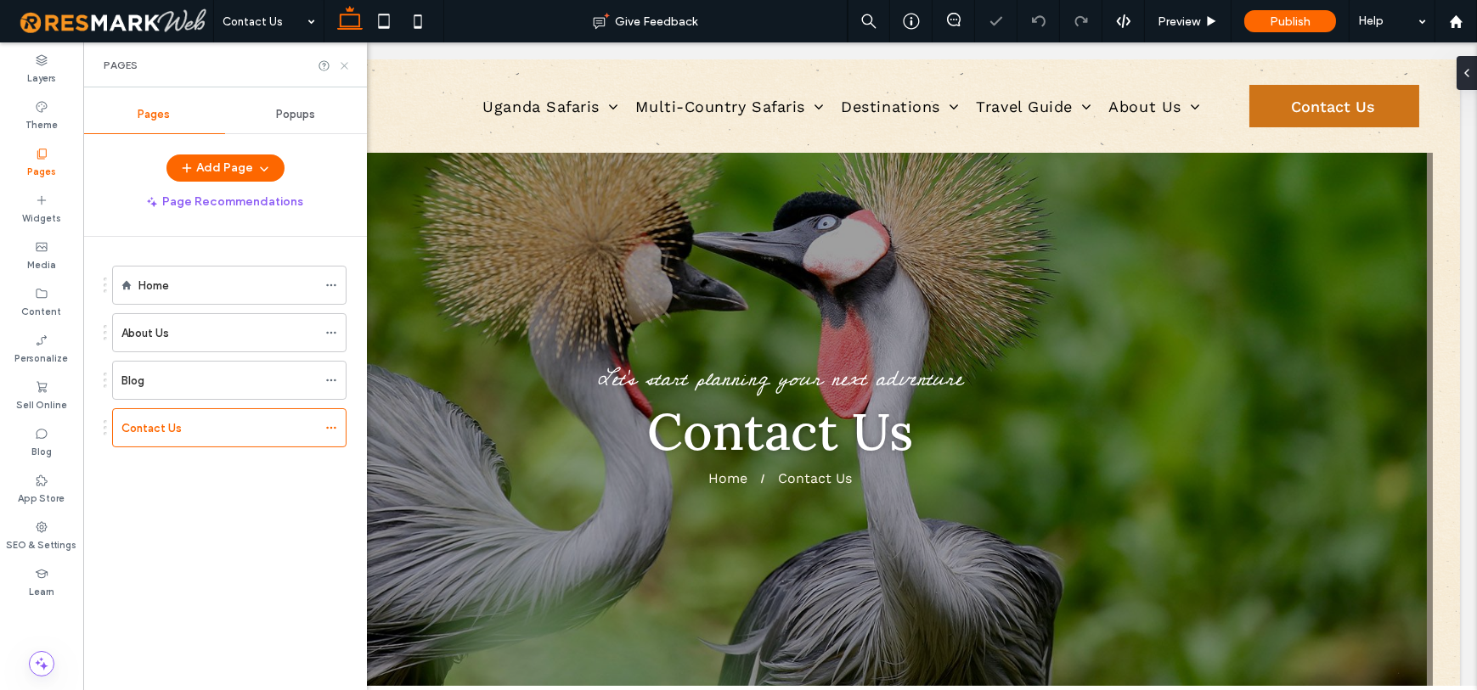
drag, startPoint x: 346, startPoint y: 63, endPoint x: 949, endPoint y: 3, distance: 605.9
click at [346, 63] on use at bounding box center [344, 65] width 7 height 7
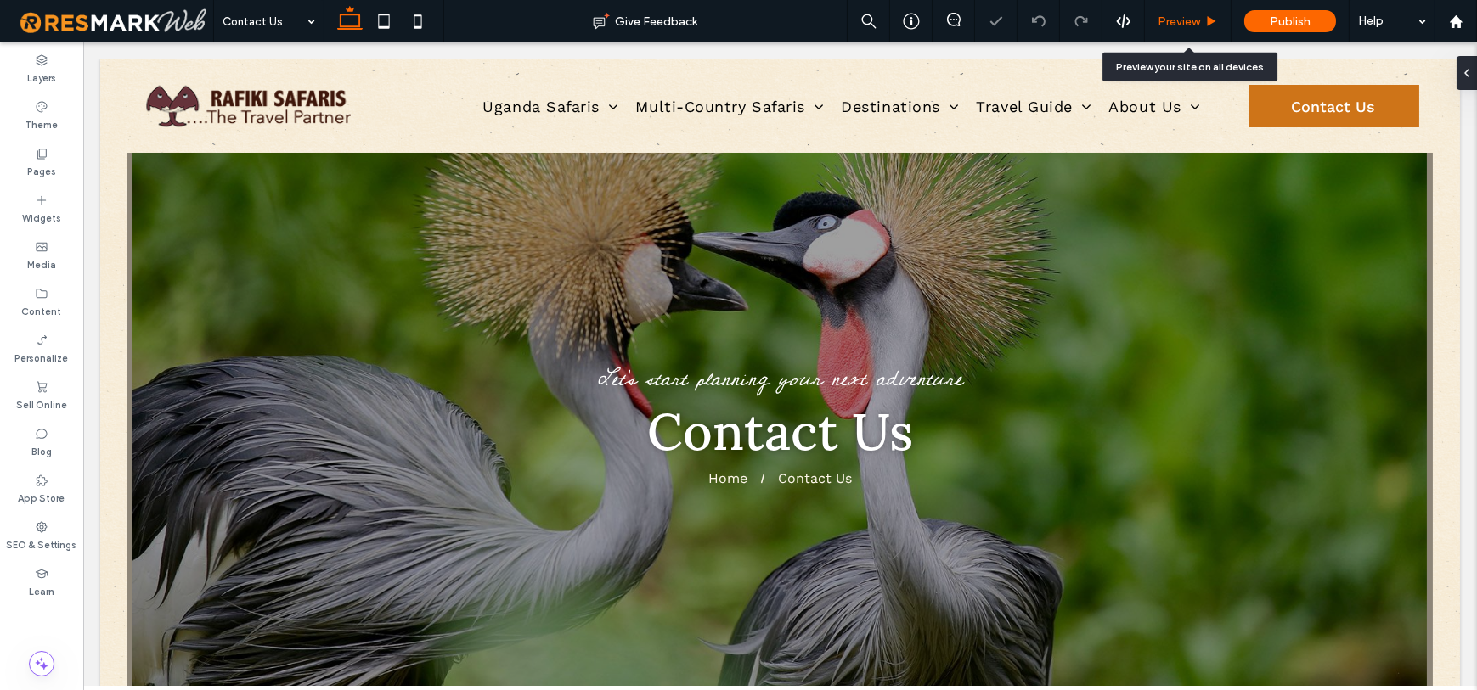
click at [1173, 31] on div "Preview" at bounding box center [1188, 21] width 87 height 42
click at [1182, 14] on span "Preview" at bounding box center [1178, 21] width 42 height 14
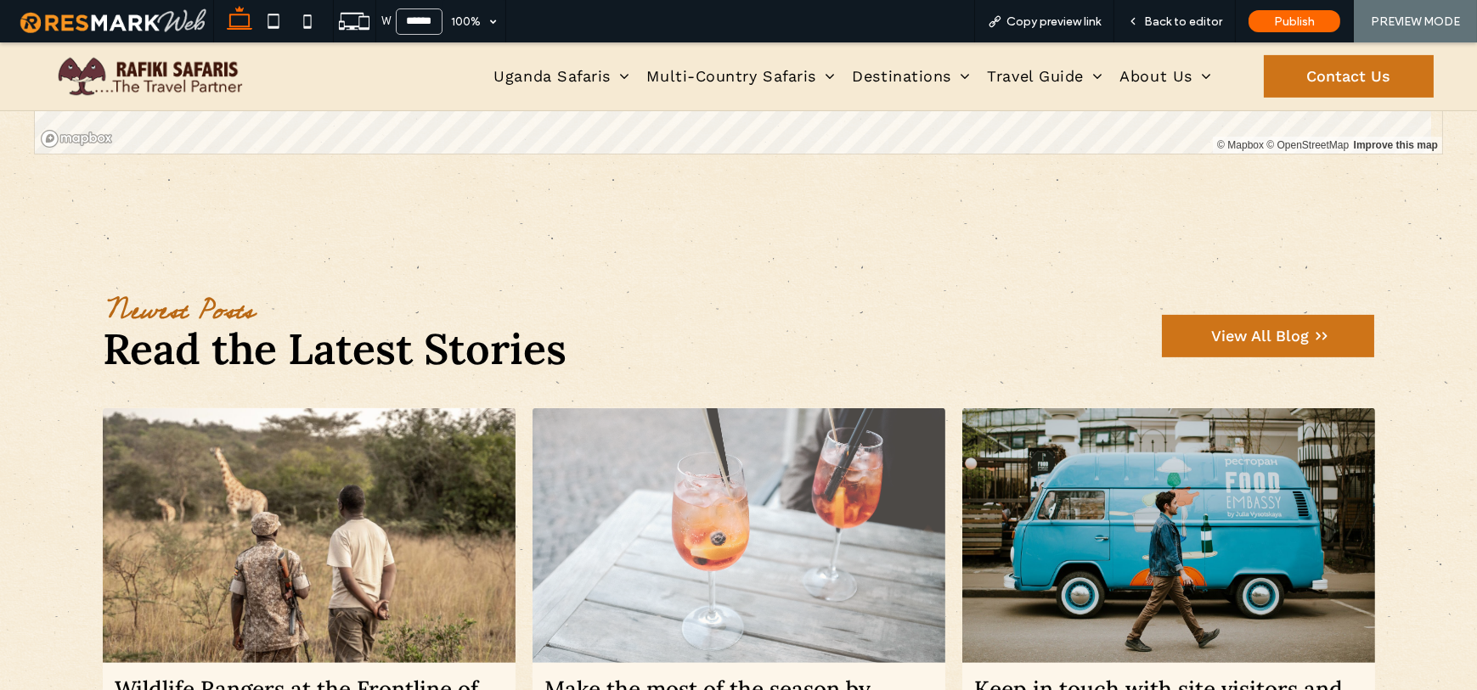
scroll to position [1965, 0]
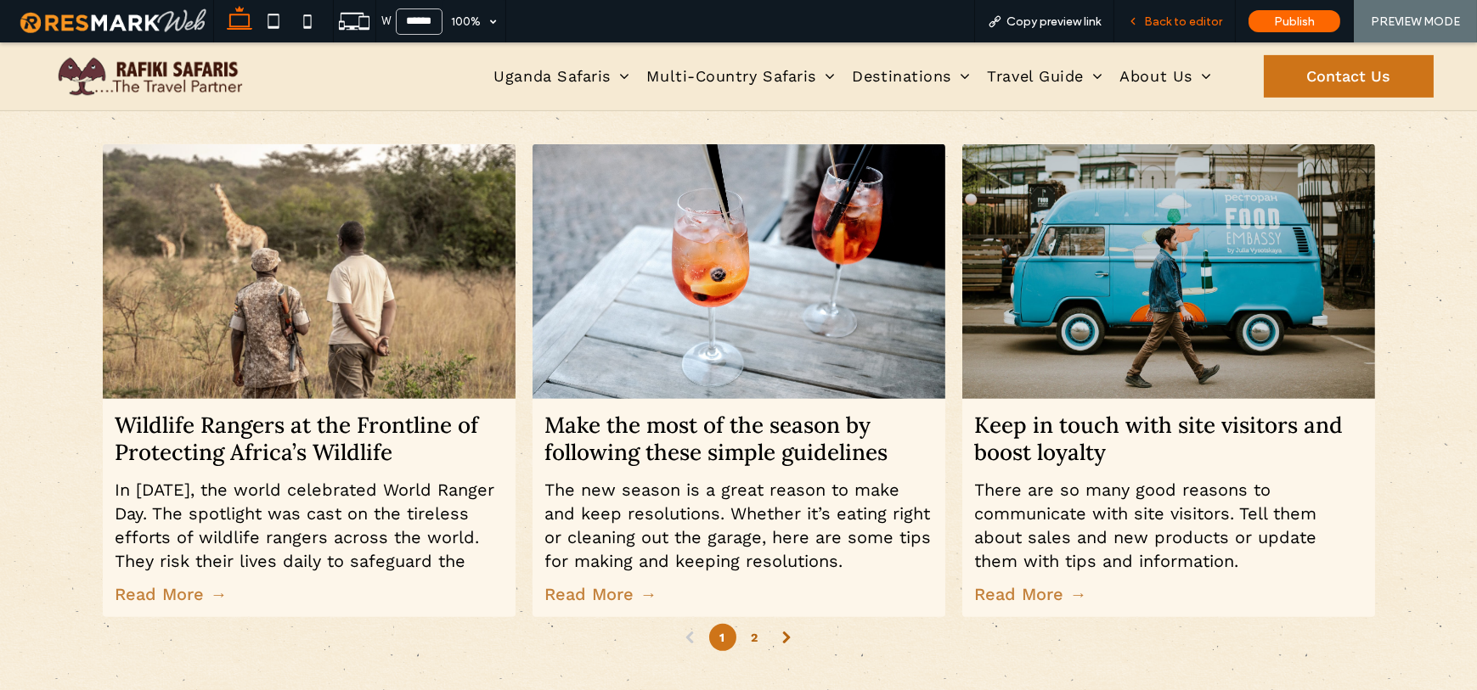
click at [1160, 21] on span "Back to editor" at bounding box center [1183, 21] width 78 height 14
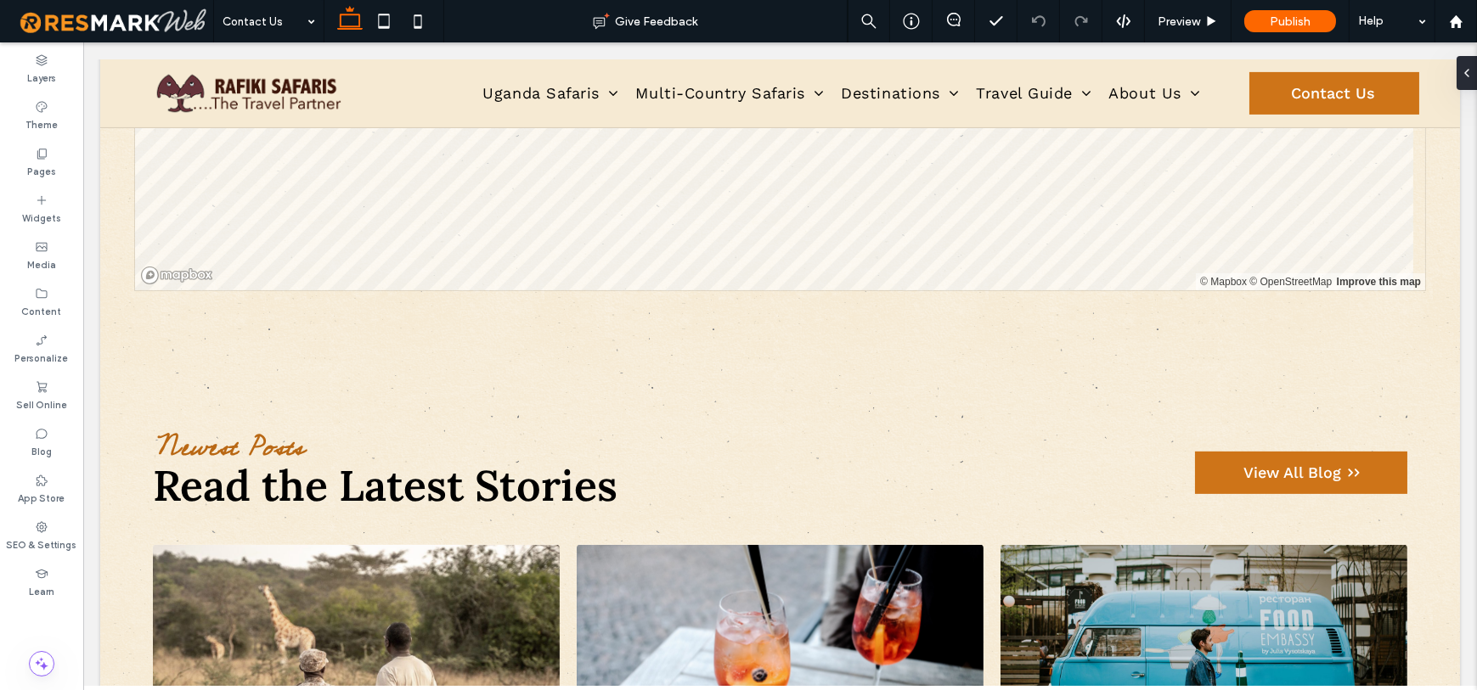
scroll to position [1331, 0]
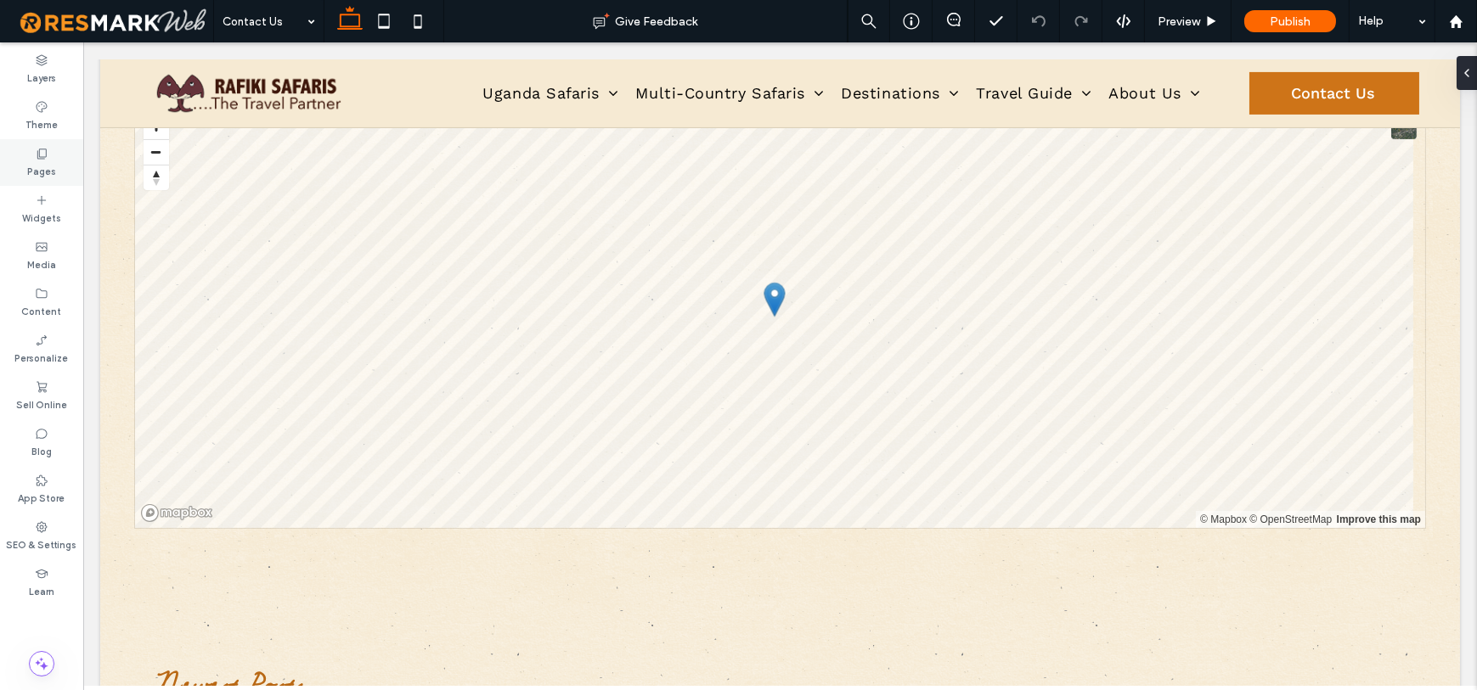
click at [53, 169] on label "Pages" at bounding box center [41, 169] width 29 height 19
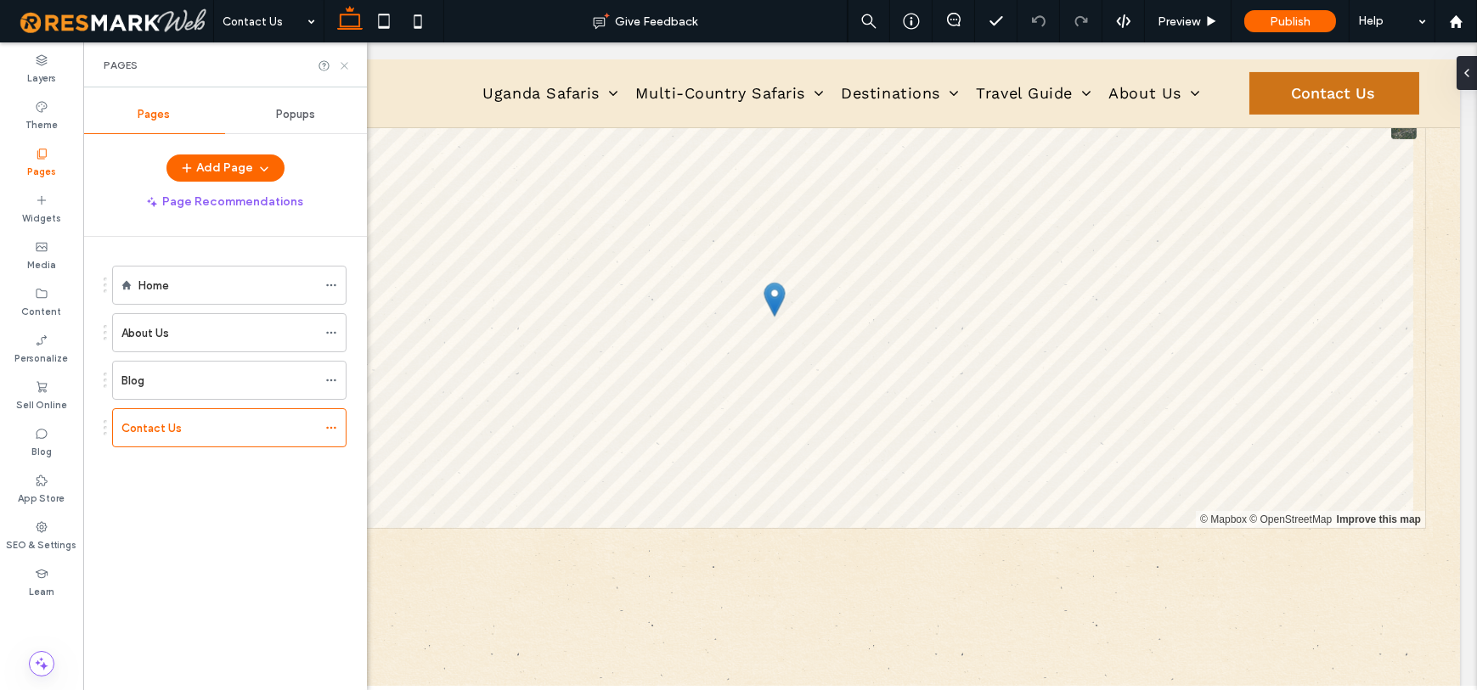
click at [342, 61] on icon at bounding box center [344, 65] width 13 height 13
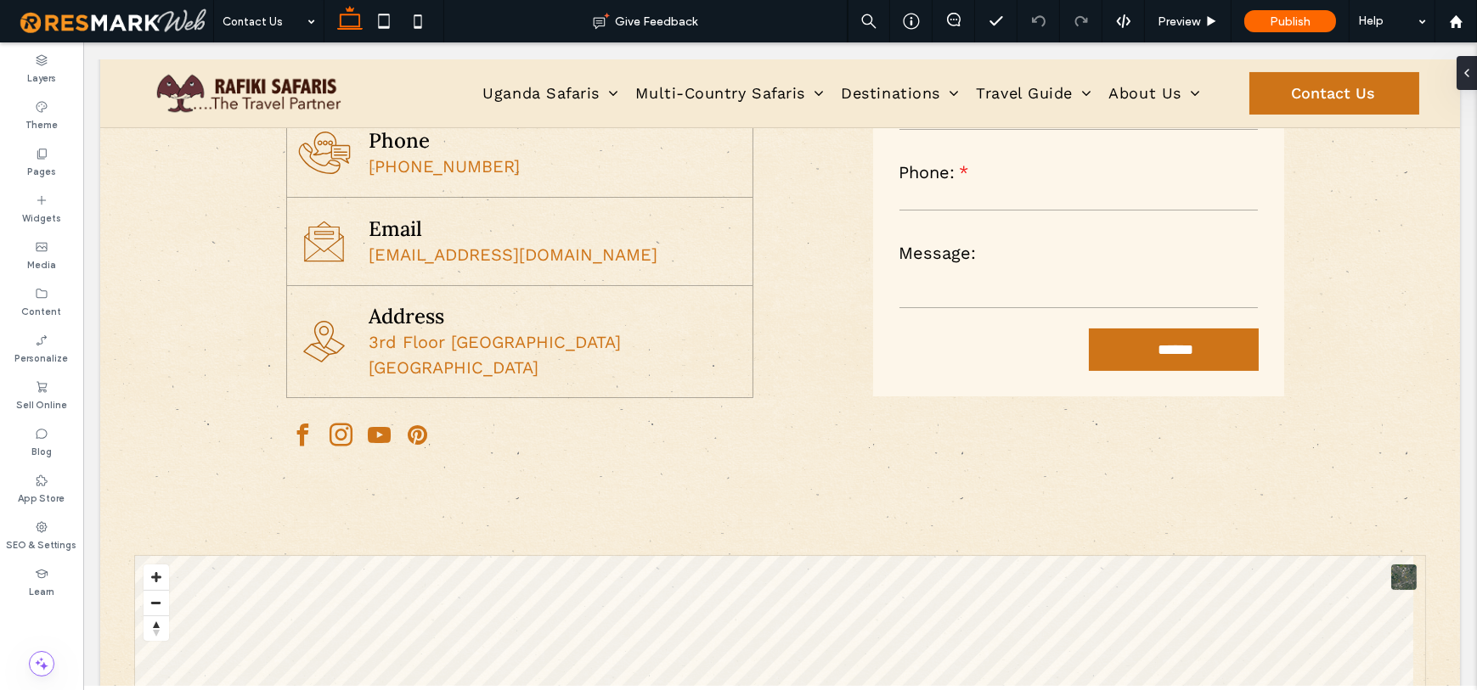
scroll to position [1465, 0]
